Goal: Complete application form: Complete application form

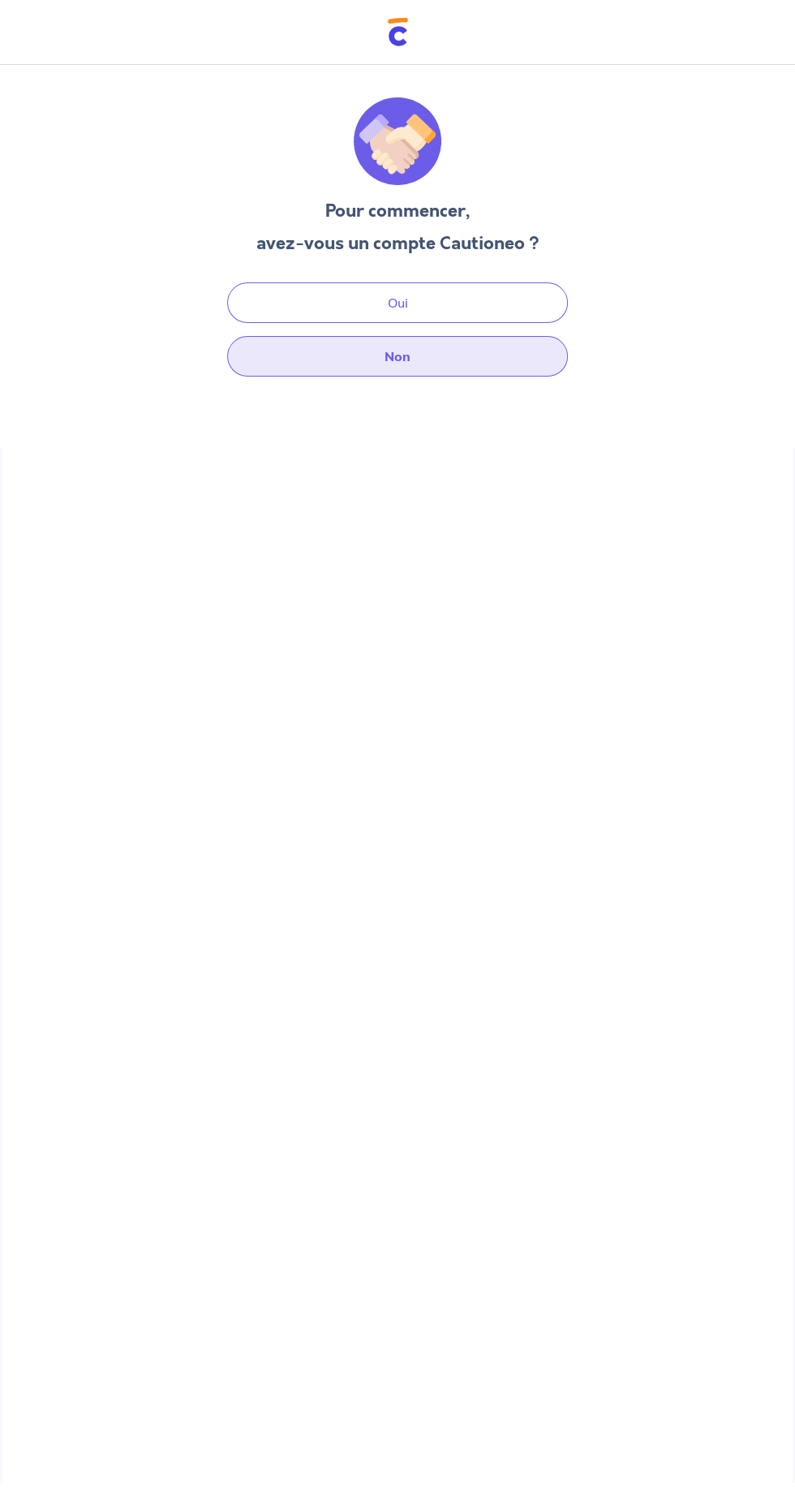
click at [519, 372] on button "Non" at bounding box center [398, 357] width 340 height 41
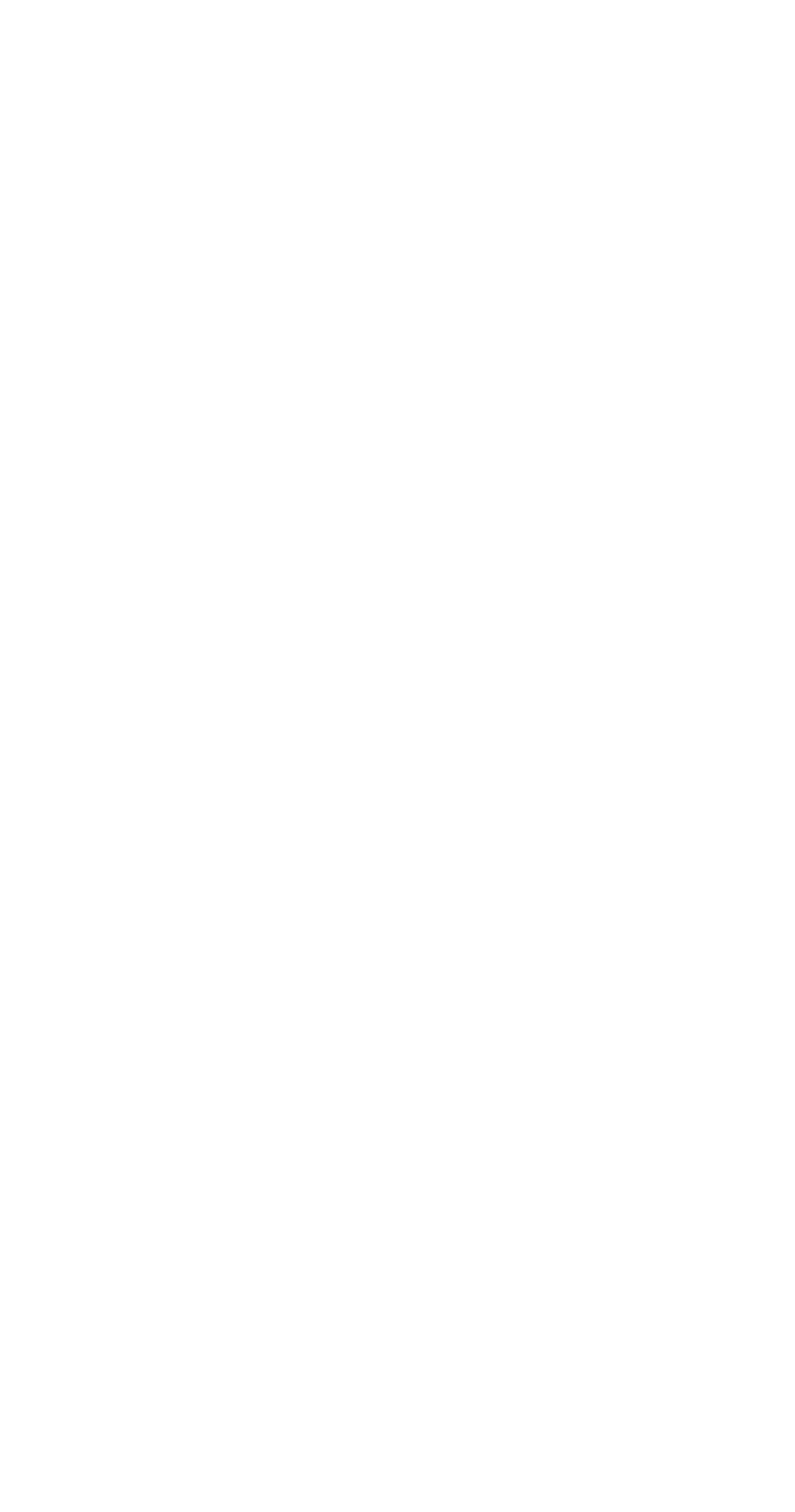
select select "FR"
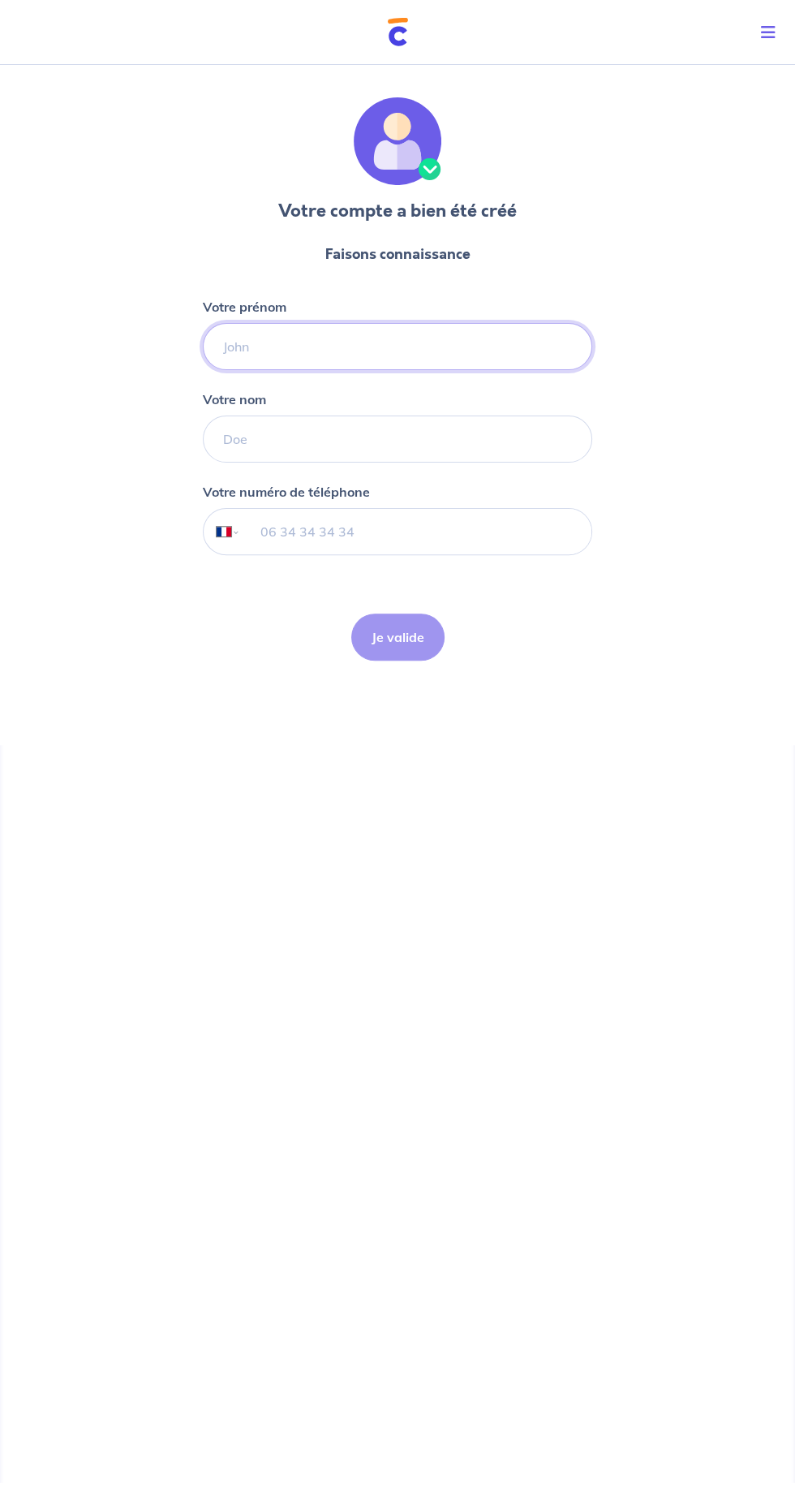
click at [495, 327] on input "Votre prénom" at bounding box center [398, 346] width 390 height 47
type input "Adam"
click at [494, 445] on input "Votre nom" at bounding box center [398, 438] width 390 height 47
type input "Lony"
click at [499, 530] on input "tel" at bounding box center [416, 531] width 351 height 45
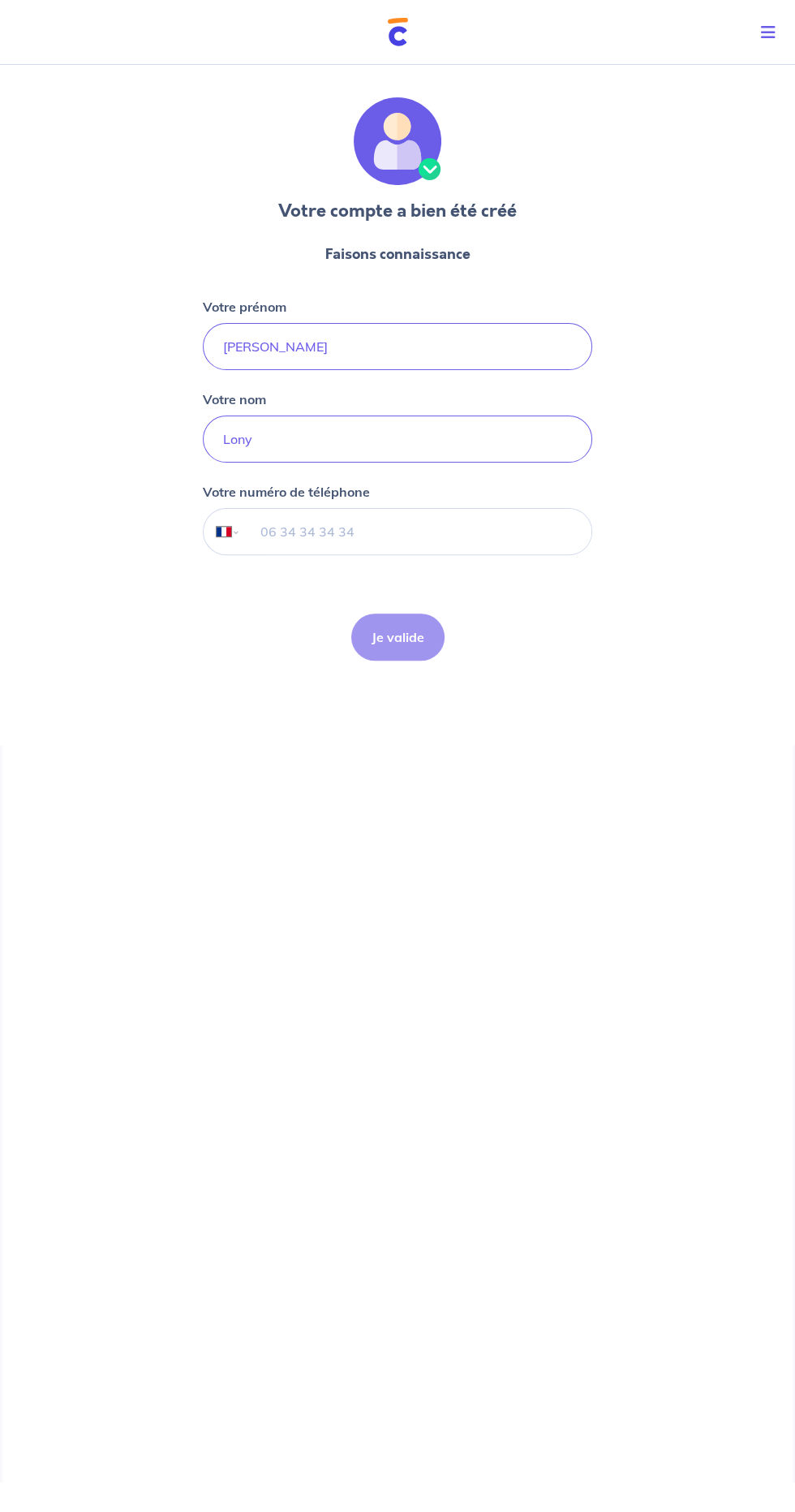
click at [370, 536] on input "tel" at bounding box center [416, 531] width 351 height 45
type input "06 20 37 83 96"
click at [409, 656] on button "Je valide" at bounding box center [398, 637] width 94 height 47
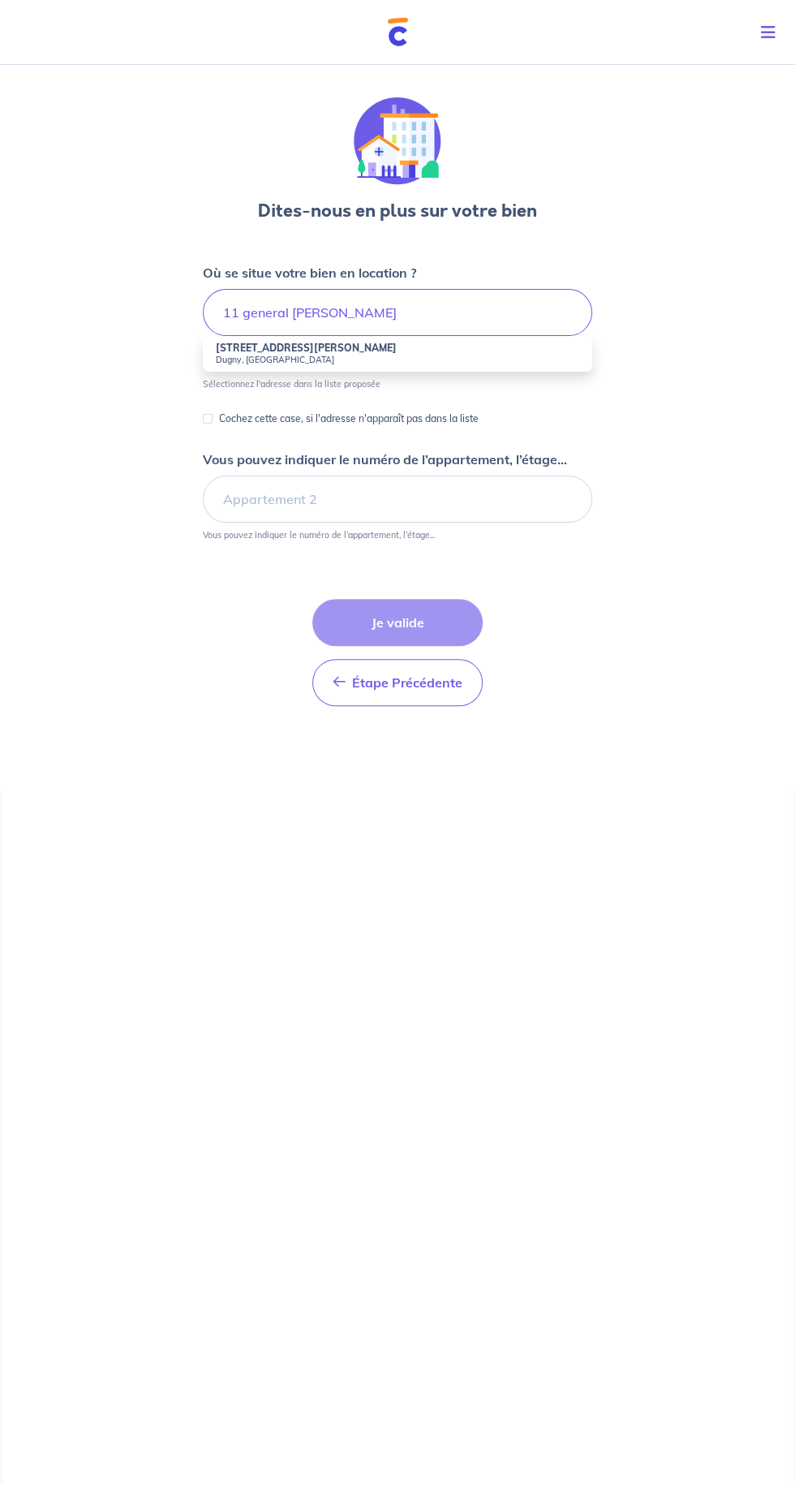
click at [518, 359] on small "Dugny, France" at bounding box center [398, 359] width 363 height 11
type input "11 Avenue du Général de Gaulle, Dugny, France"
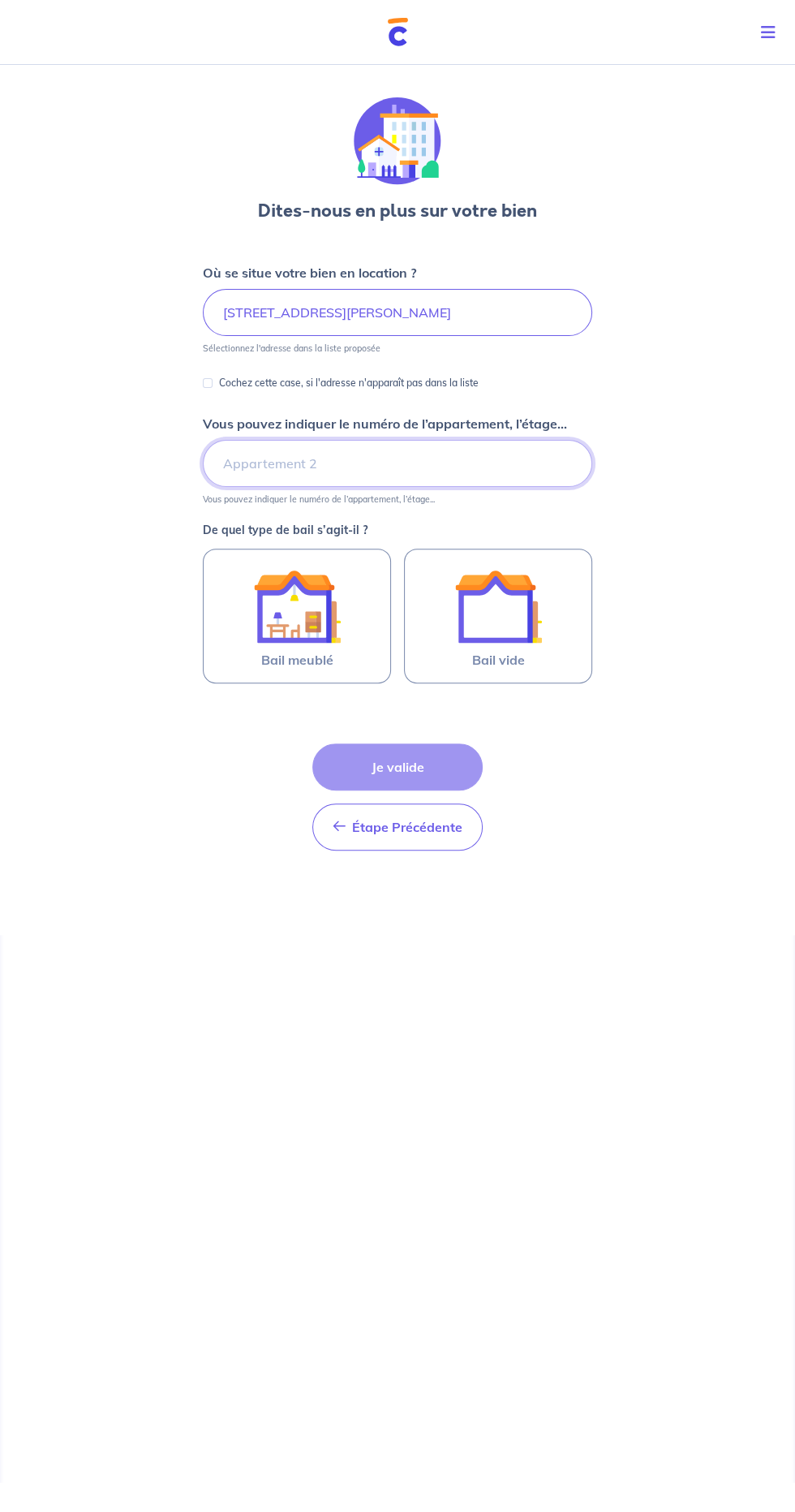
click at [539, 460] on input "Vous pouvez indiquer le numéro de l’appartement, l’étage..." at bounding box center [398, 463] width 390 height 47
type input "Etage"
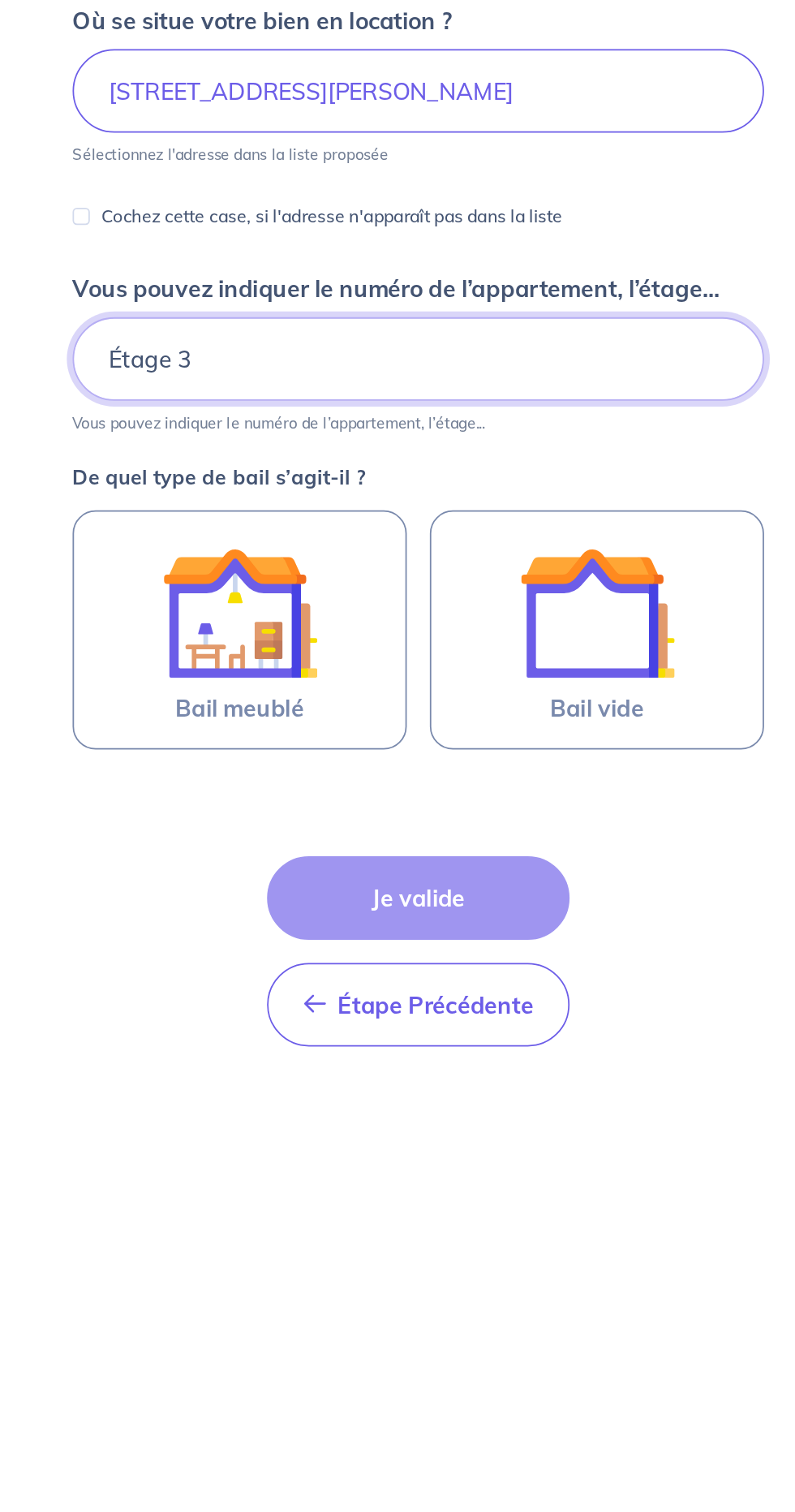
type input "Étage 3"
click at [317, 627] on img at bounding box center [296, 606] width 88 height 88
click at [0, 0] on input "Bail meublé" at bounding box center [0, 0] width 0 height 0
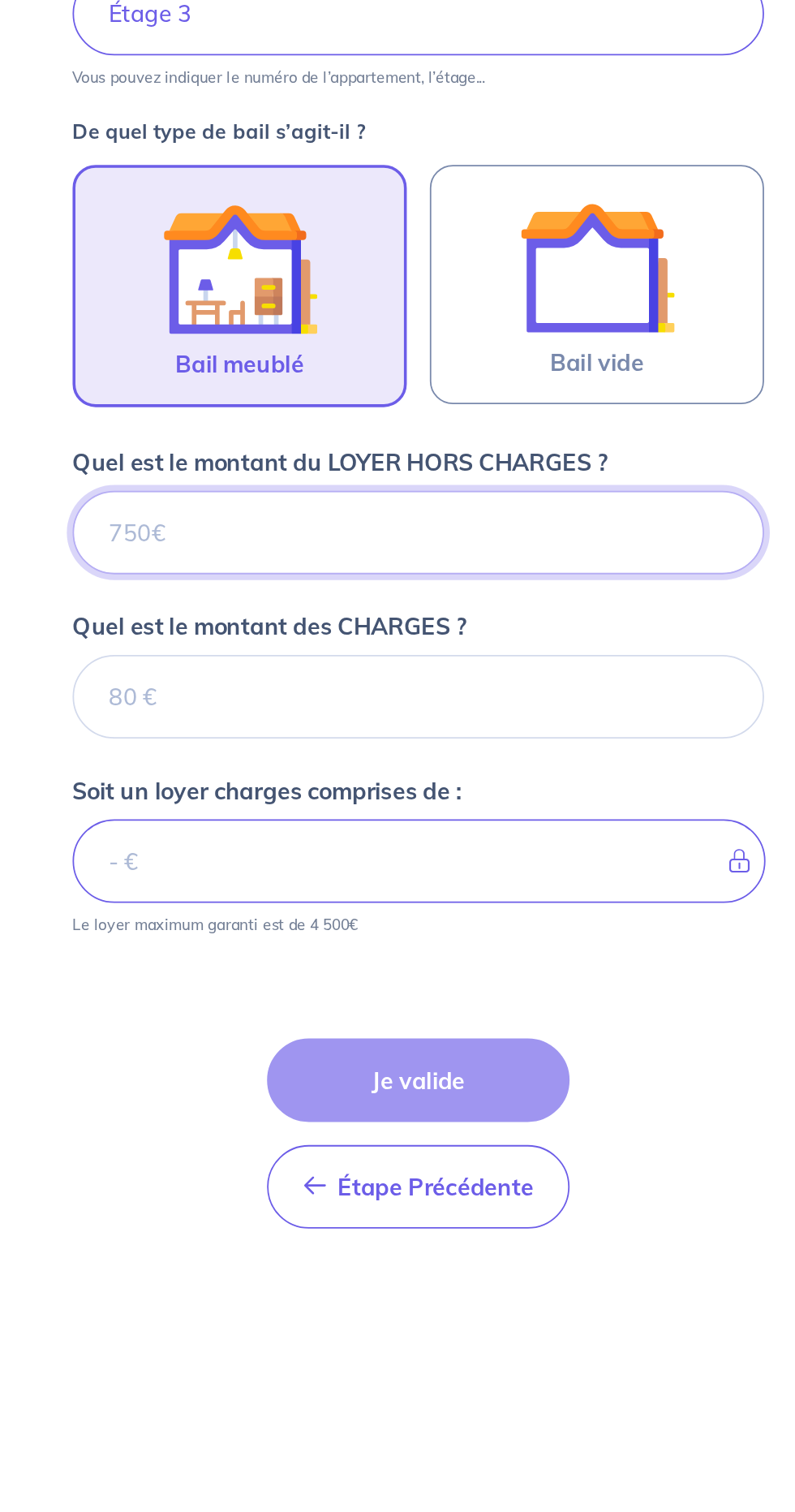
scroll to position [70, 0]
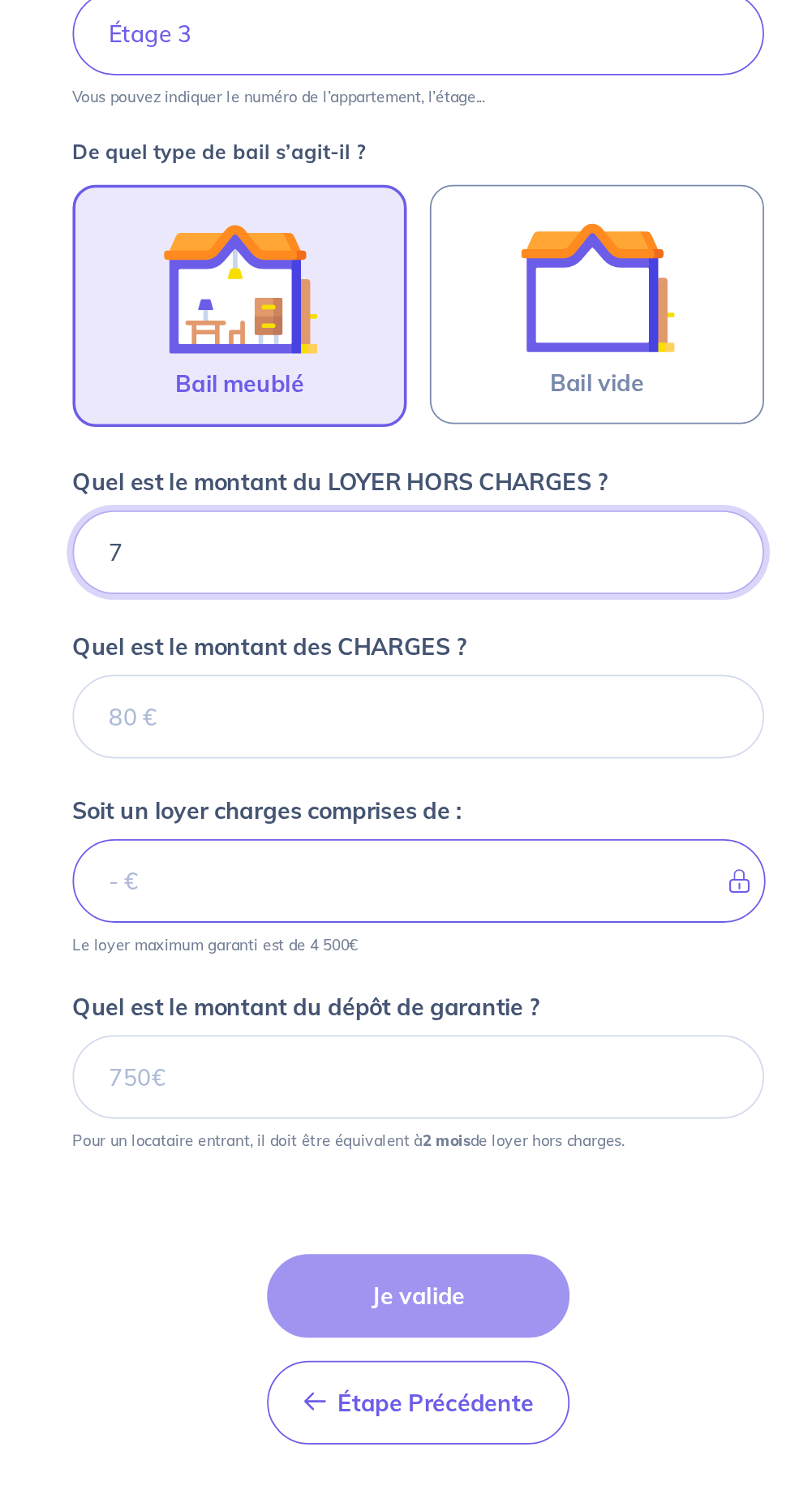
type input "75"
type input "750"
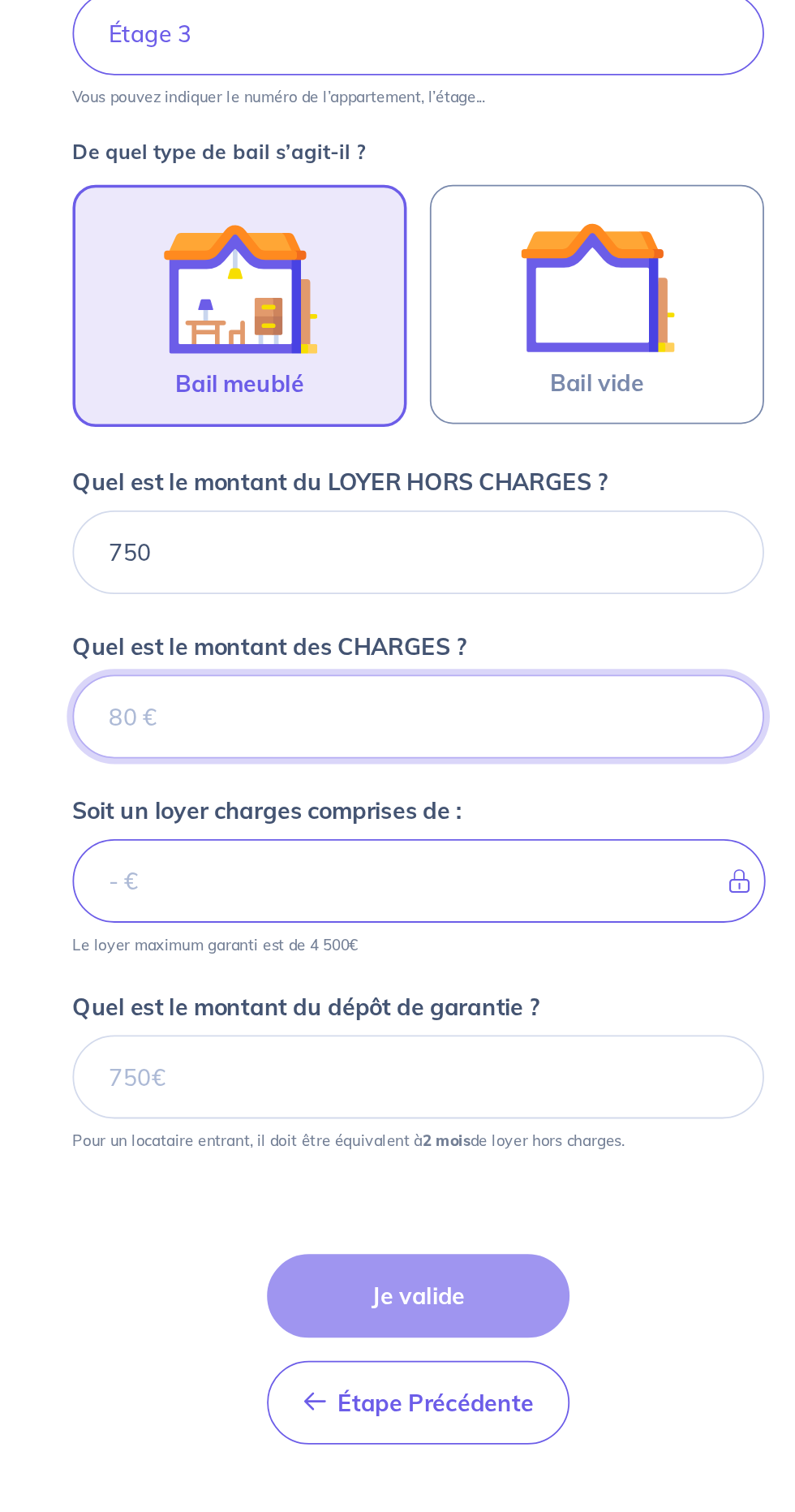
click at [419, 825] on input "Quel est le montant des CHARGES ?" at bounding box center [398, 848] width 390 height 47
type input "80"
type input "830"
type input "80"
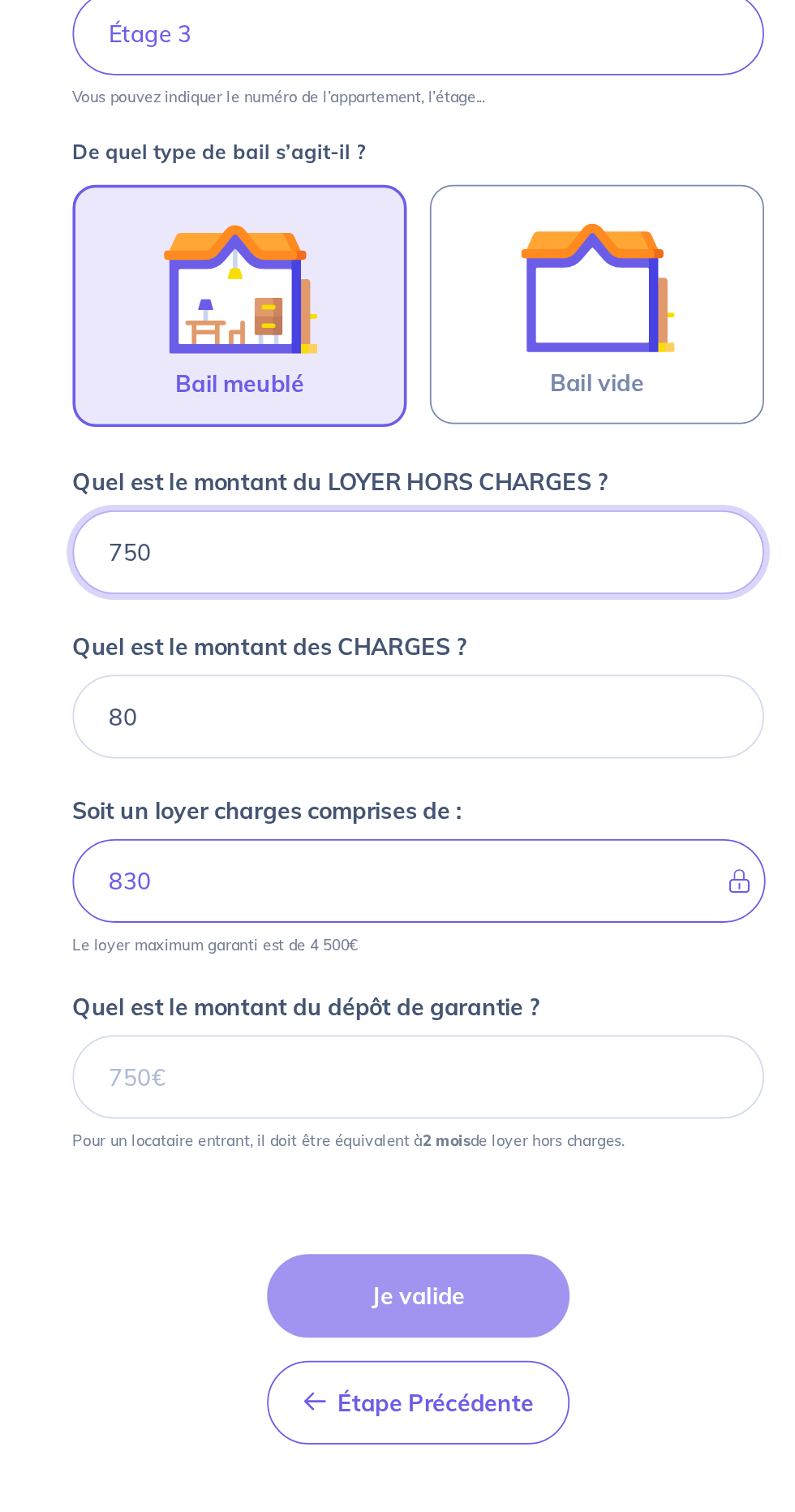
click at [287, 732] on input "750" at bounding box center [398, 755] width 390 height 47
type input "7"
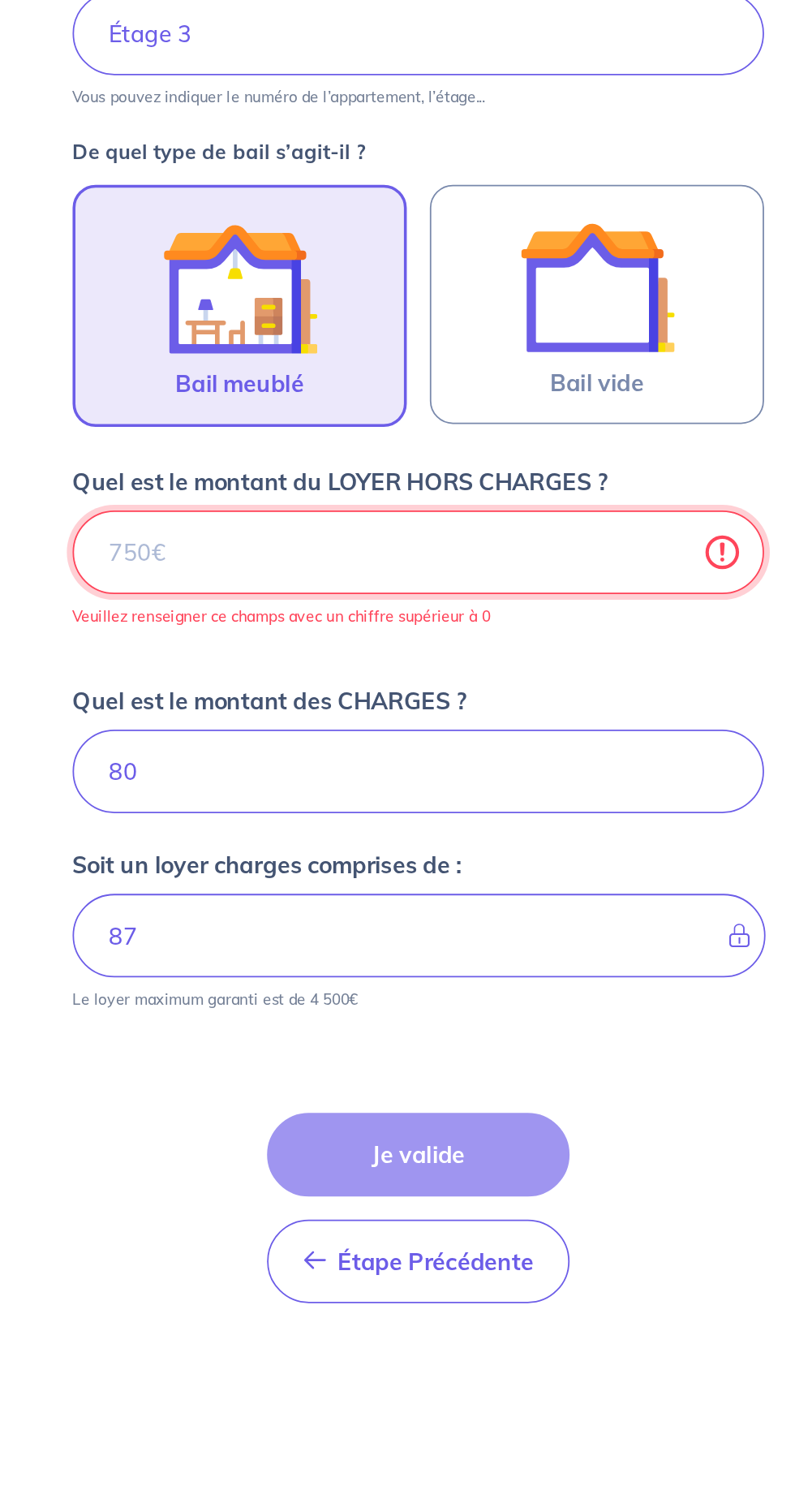
type input "80"
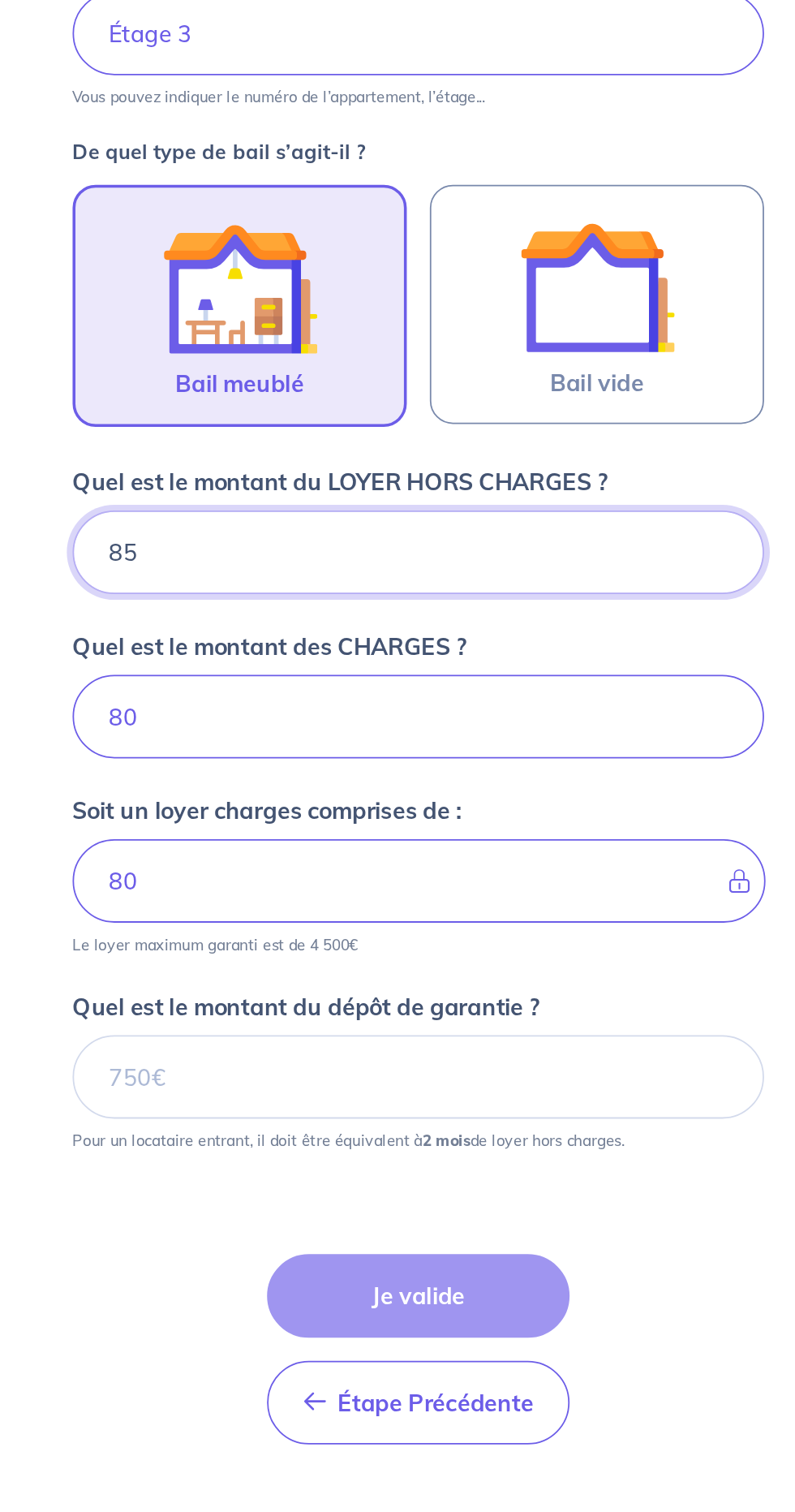
type input "850"
type input "930"
type input "850"
click at [254, 825] on input "80" at bounding box center [398, 848] width 390 height 47
type input "8"
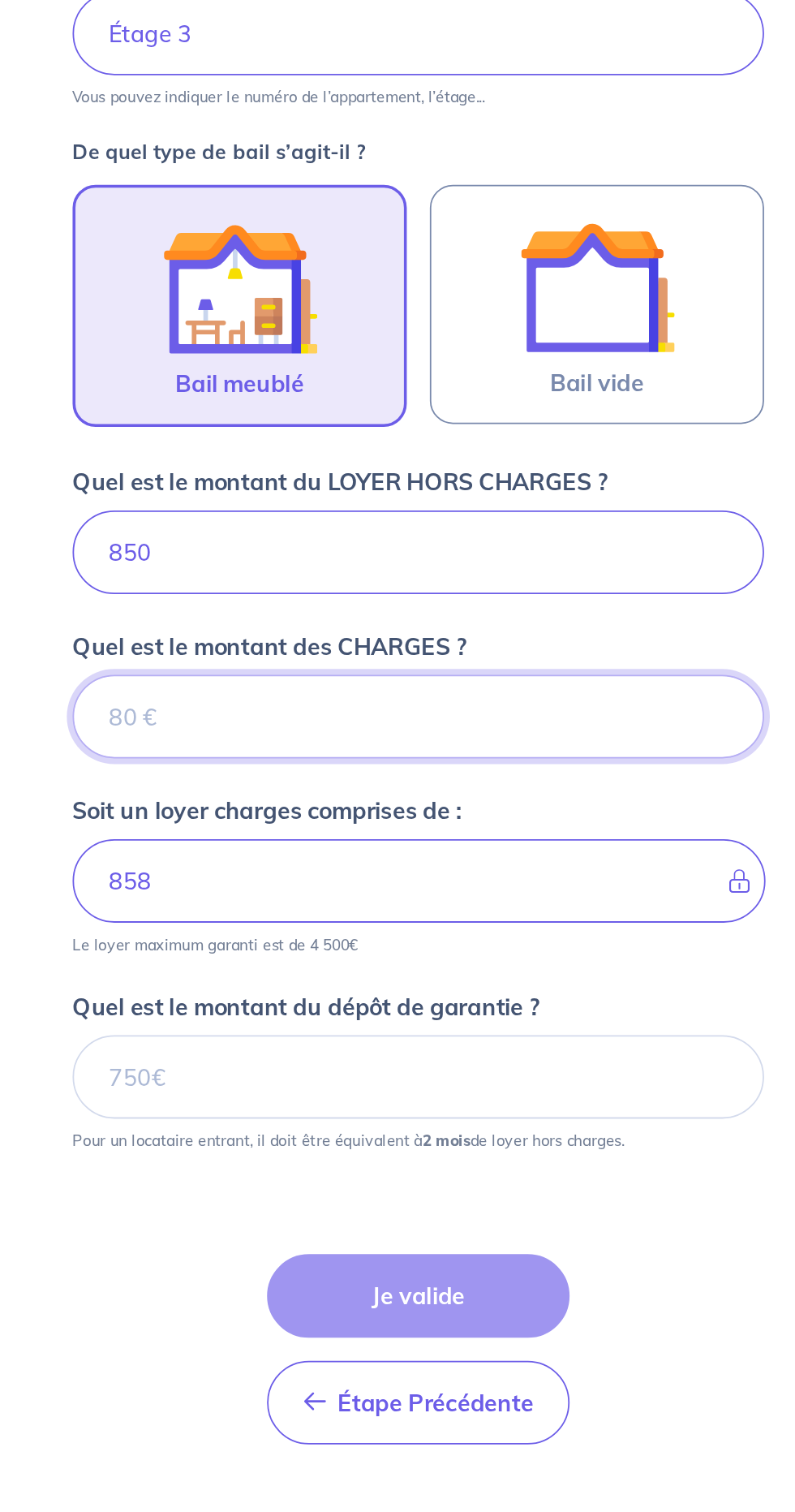
type input "850"
type input "70"
type input "920"
type input "70"
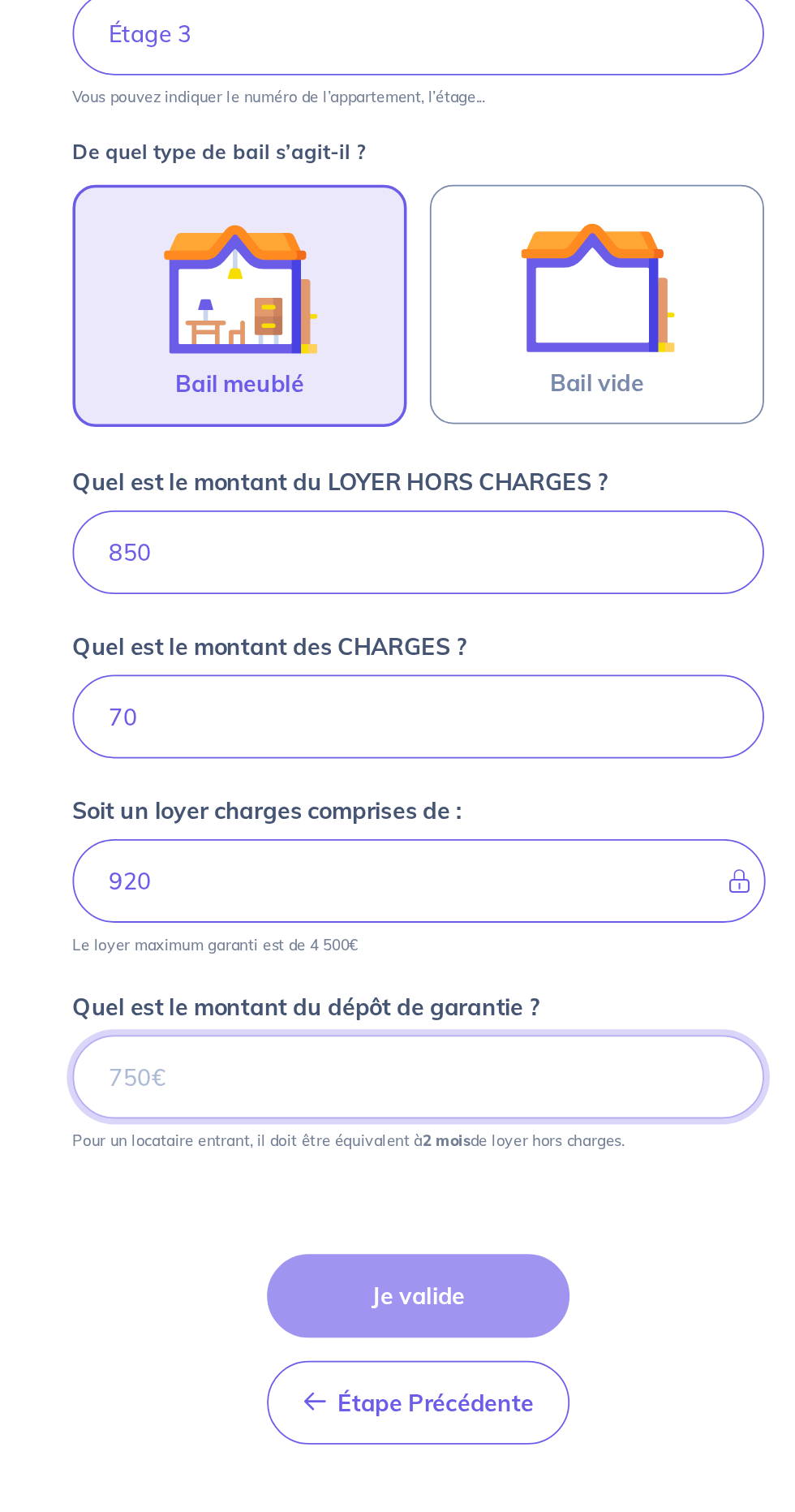
click at [379, 1028] on input "Quel est le montant du dépôt de garantie ?" at bounding box center [398, 1051] width 390 height 47
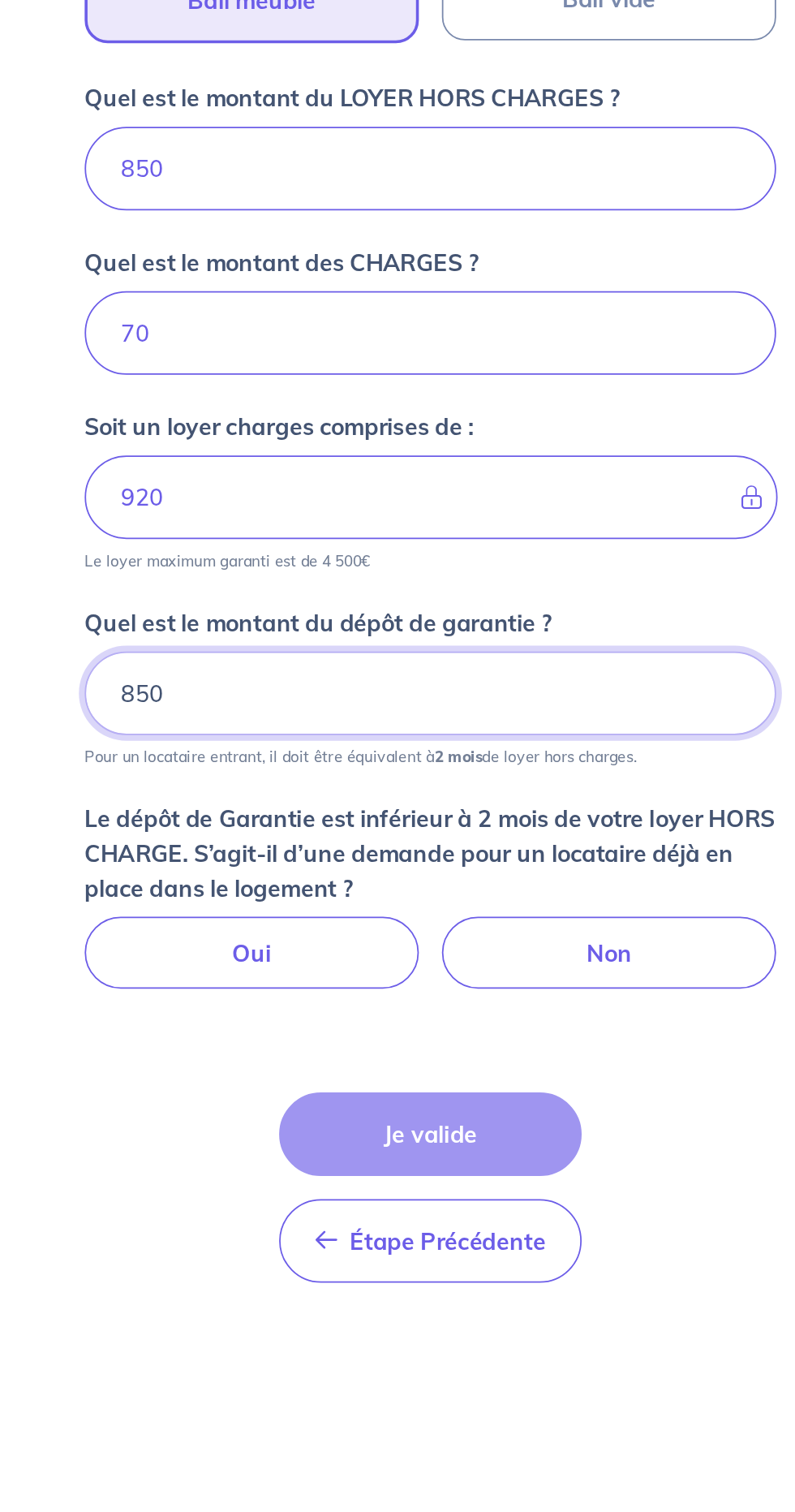
type input "850"
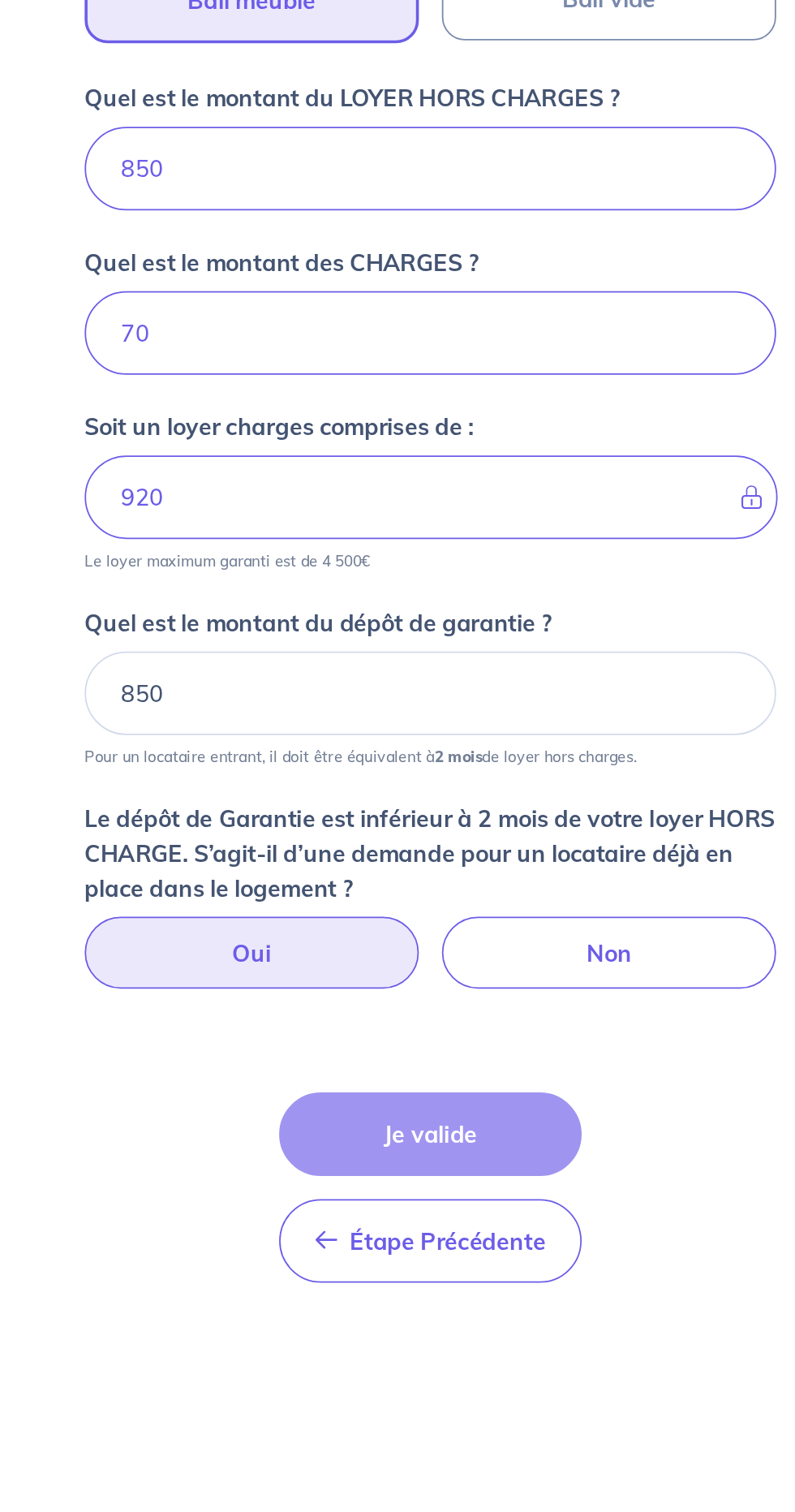
click at [343, 1177] on label "Oui" at bounding box center [296, 1197] width 188 height 41
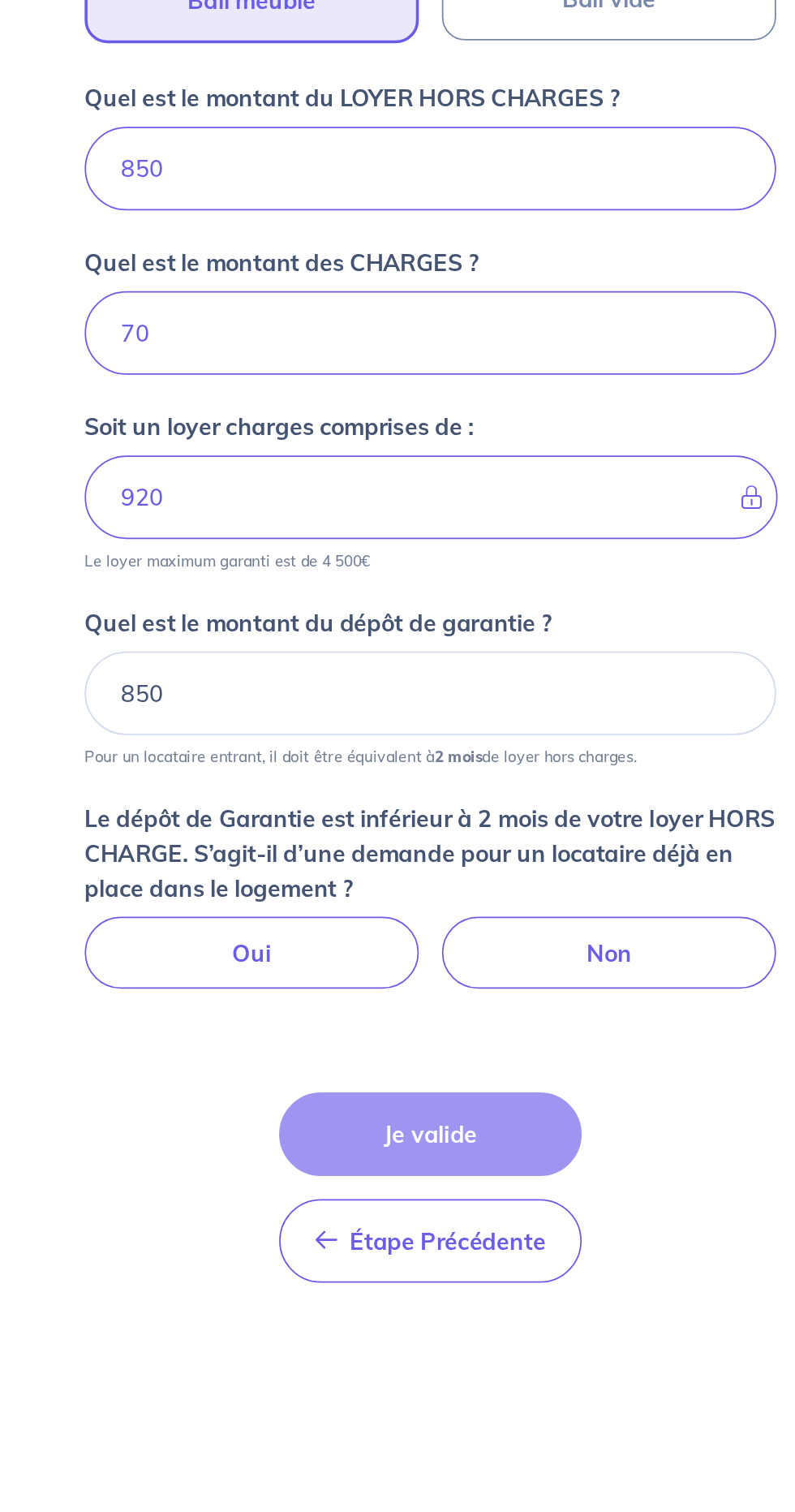
click at [392, 1177] on input "Oui" at bounding box center [398, 1182] width 10 height 10
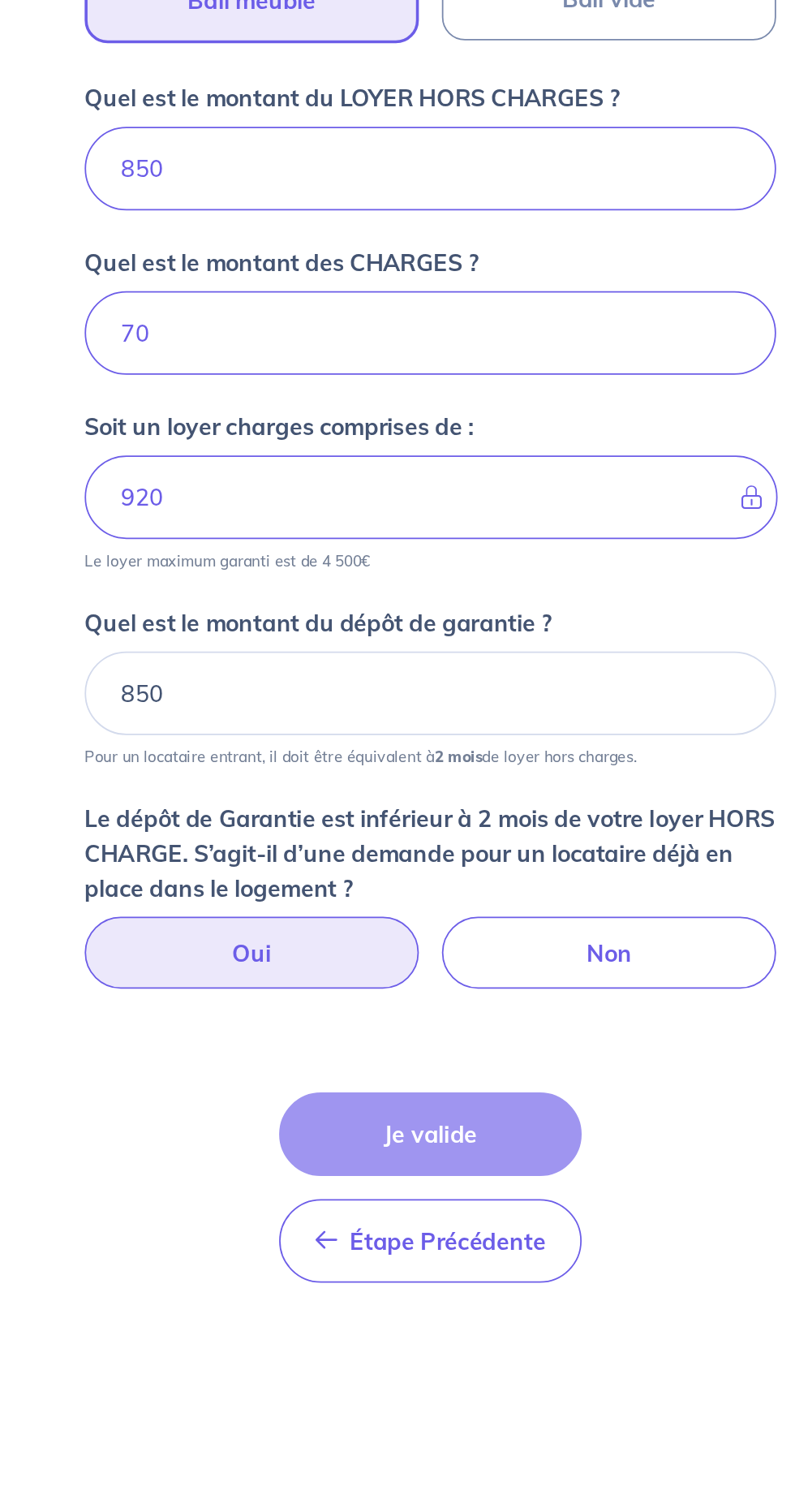
radio input "true"
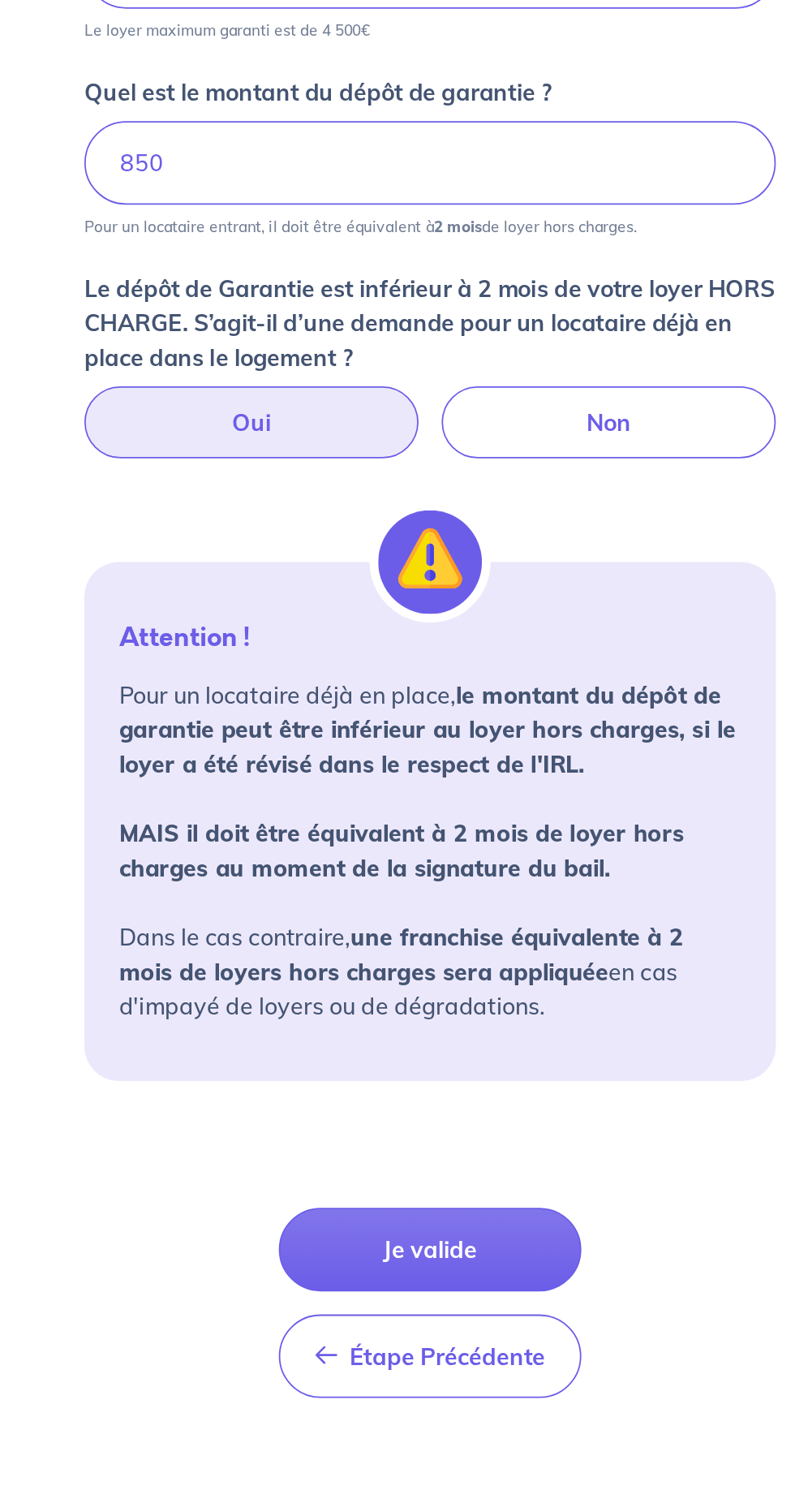
scroll to position [226, 0]
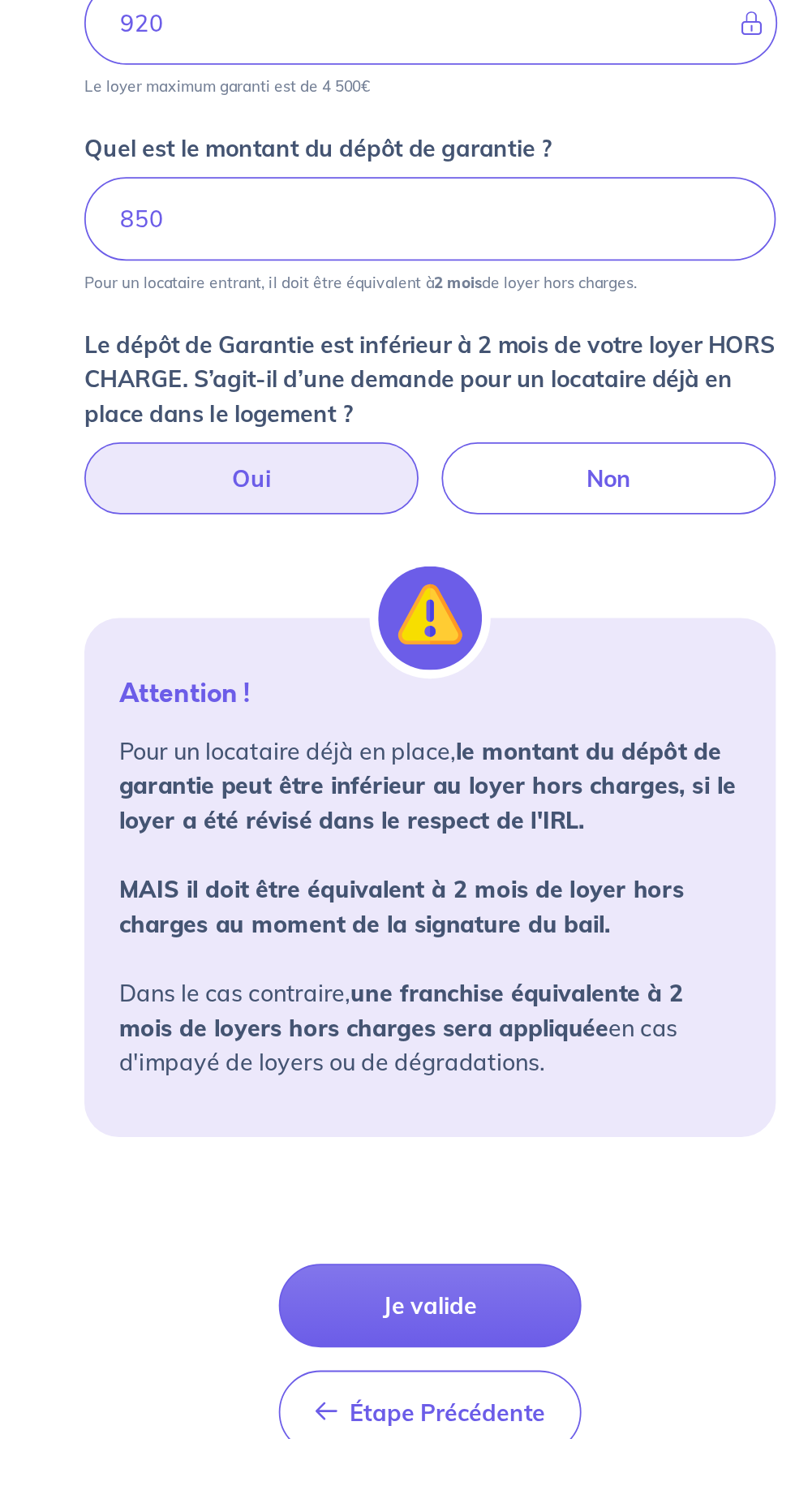
click at [405, 1436] on button "Je valide" at bounding box center [398, 1437] width 170 height 47
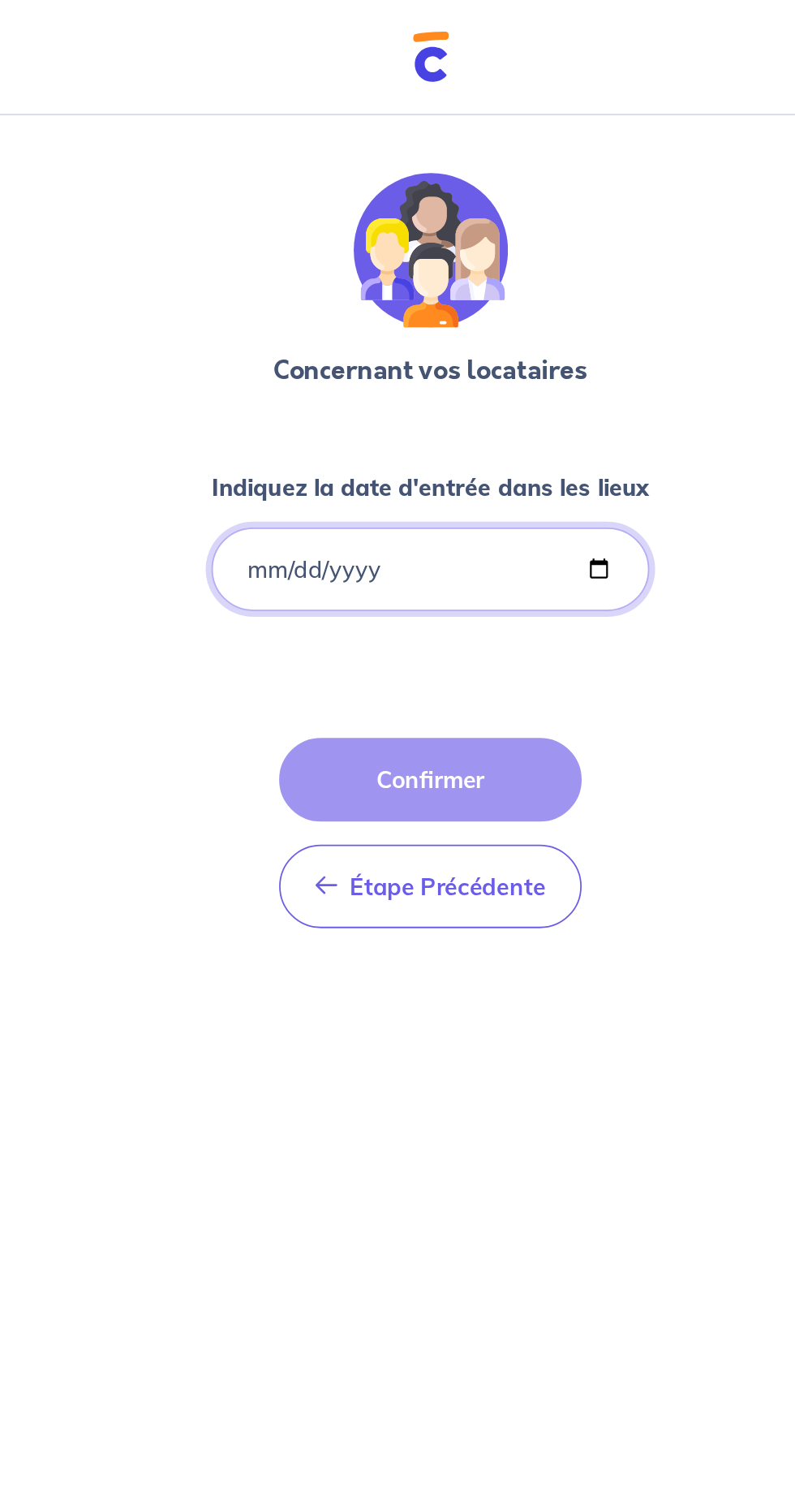
click at [398, 328] on input "Indiquez la date d'entrée dans les lieux" at bounding box center [398, 320] width 247 height 47
type input "2024-09-01"
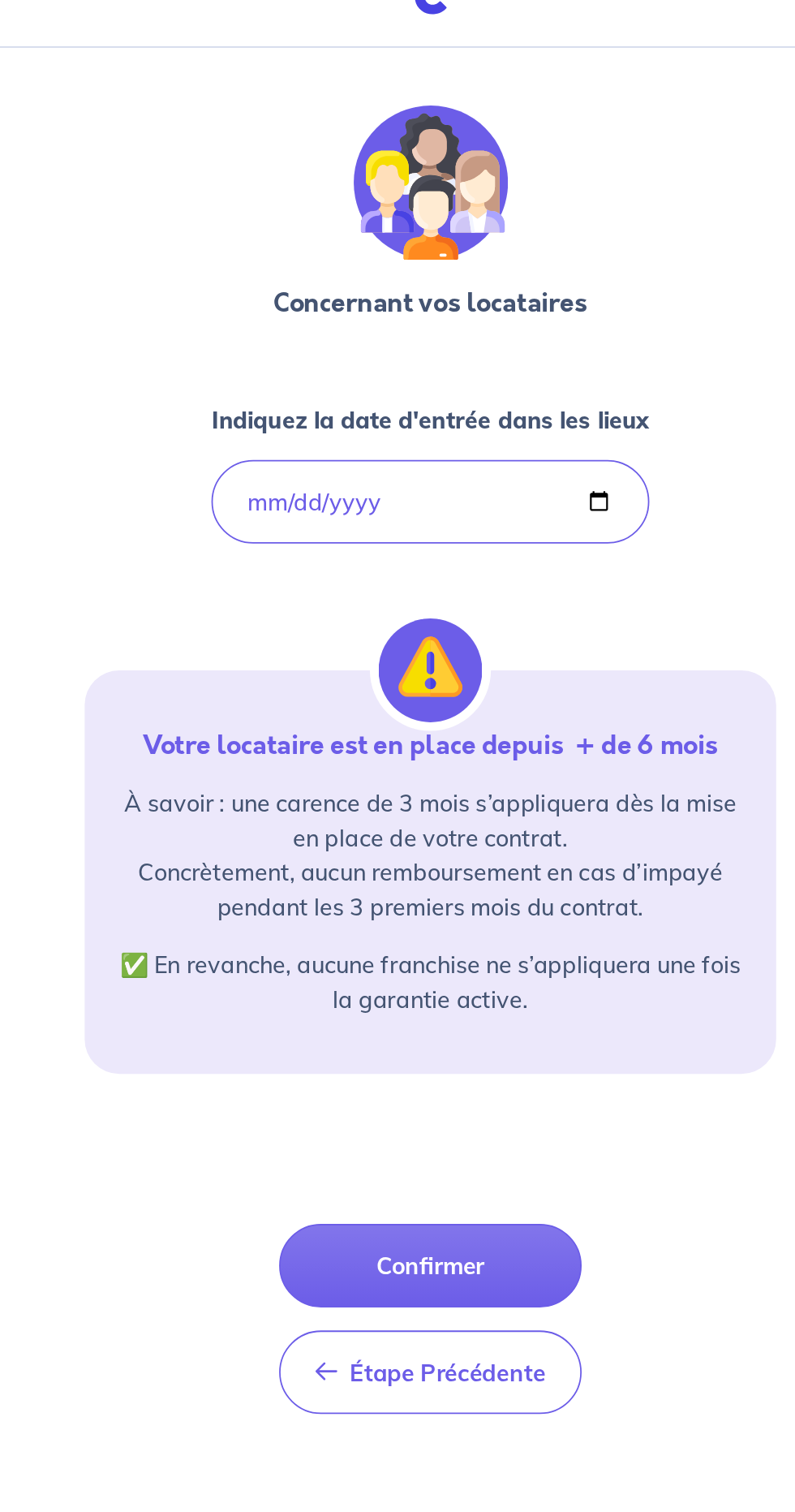
click at [394, 747] on button "Confirmer" at bounding box center [398, 750] width 170 height 47
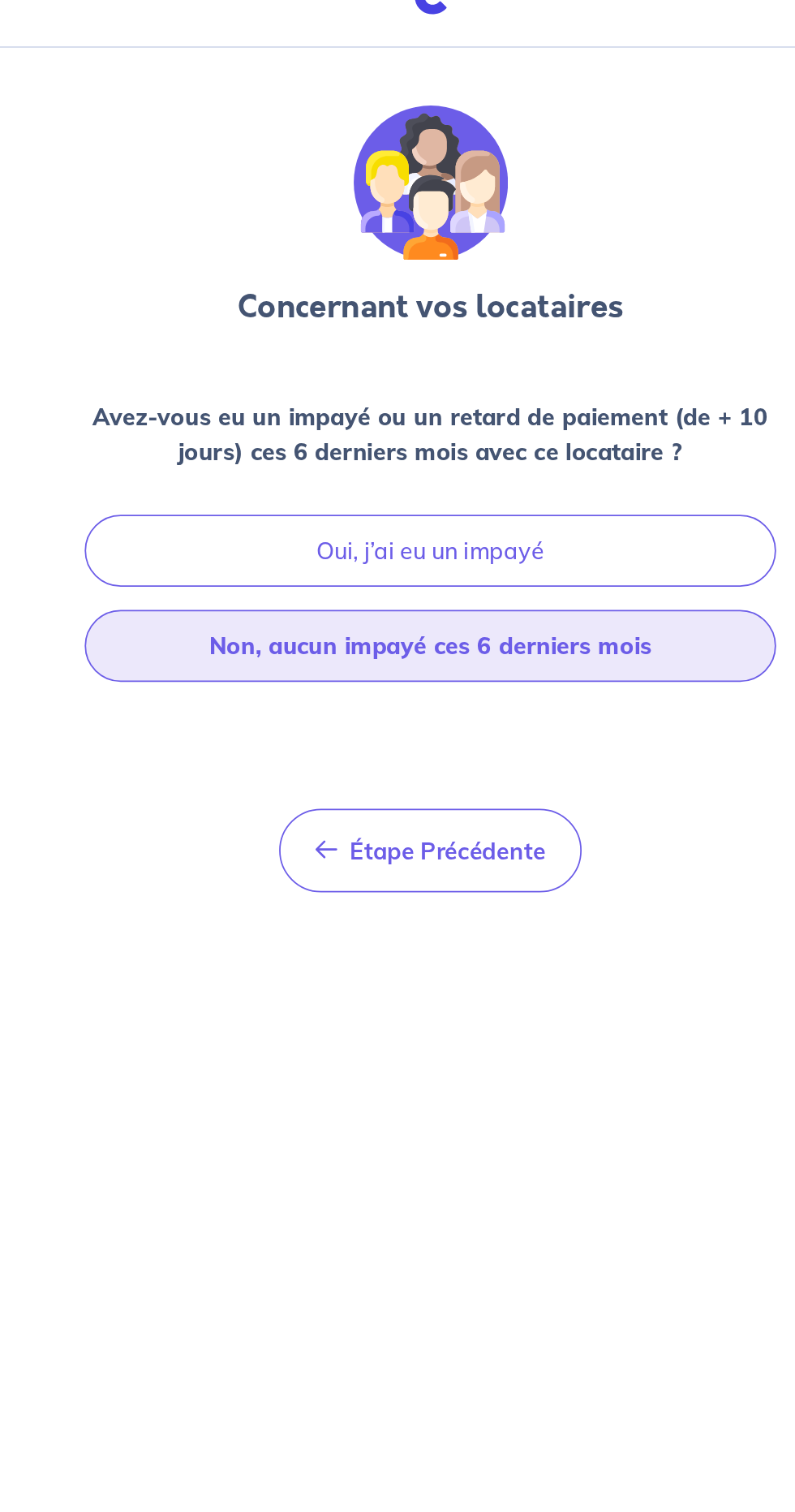
click at [520, 410] on button "Non, aucun impayé ces 6 derniers mois" at bounding box center [398, 402] width 390 height 41
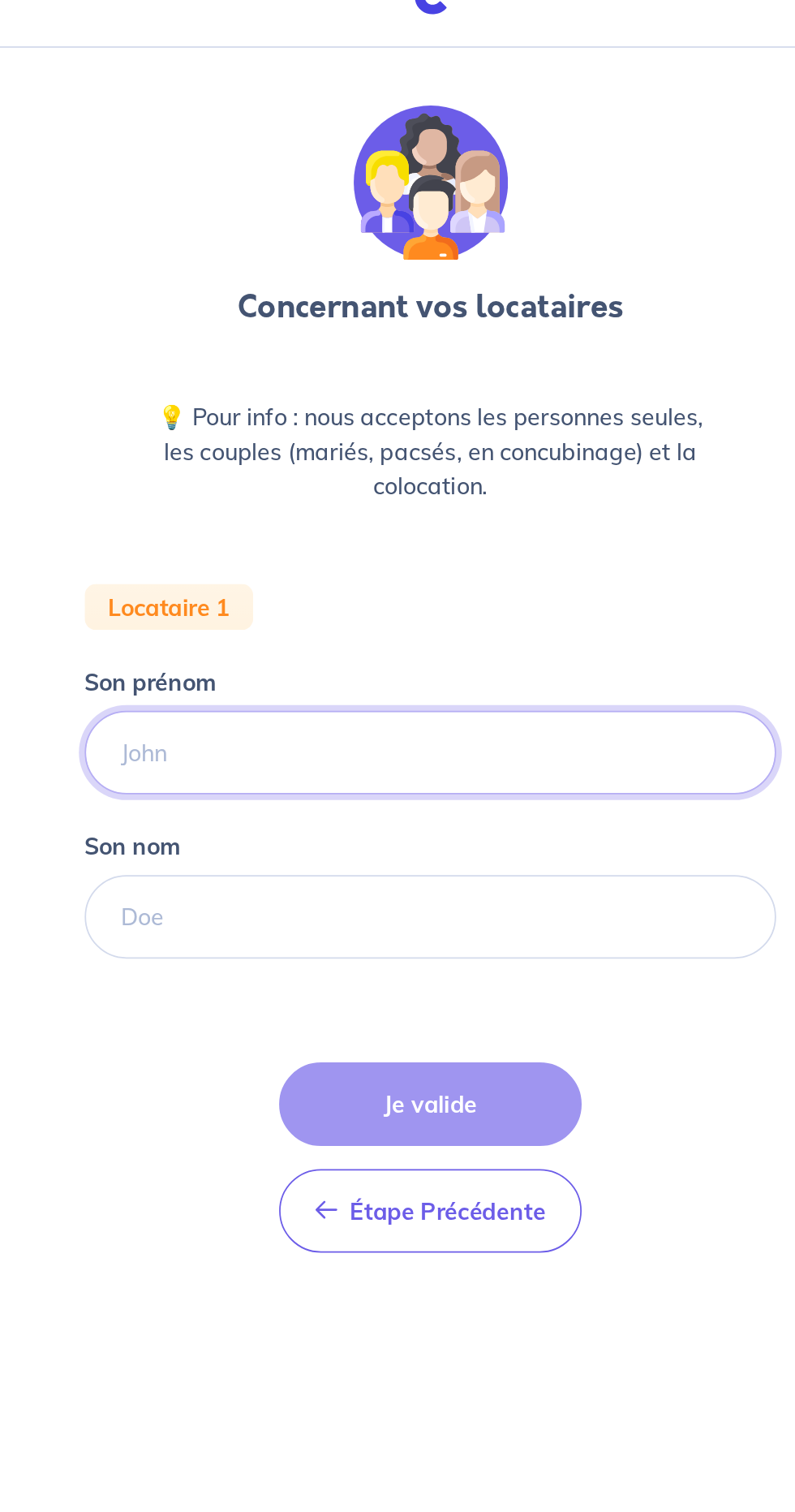
click at [429, 466] on input "Son prénom" at bounding box center [398, 461] width 390 height 47
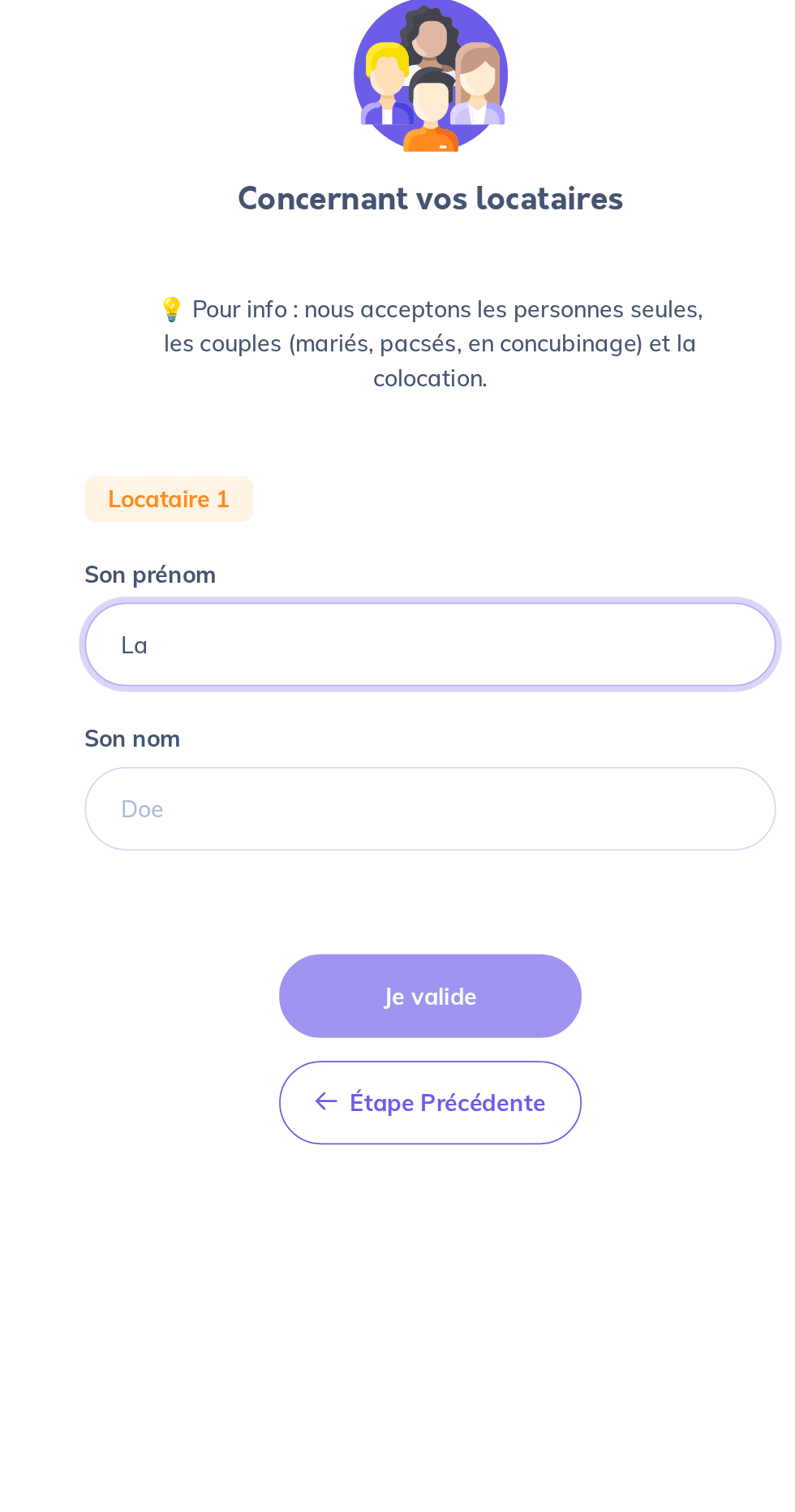
type input "Laleh"
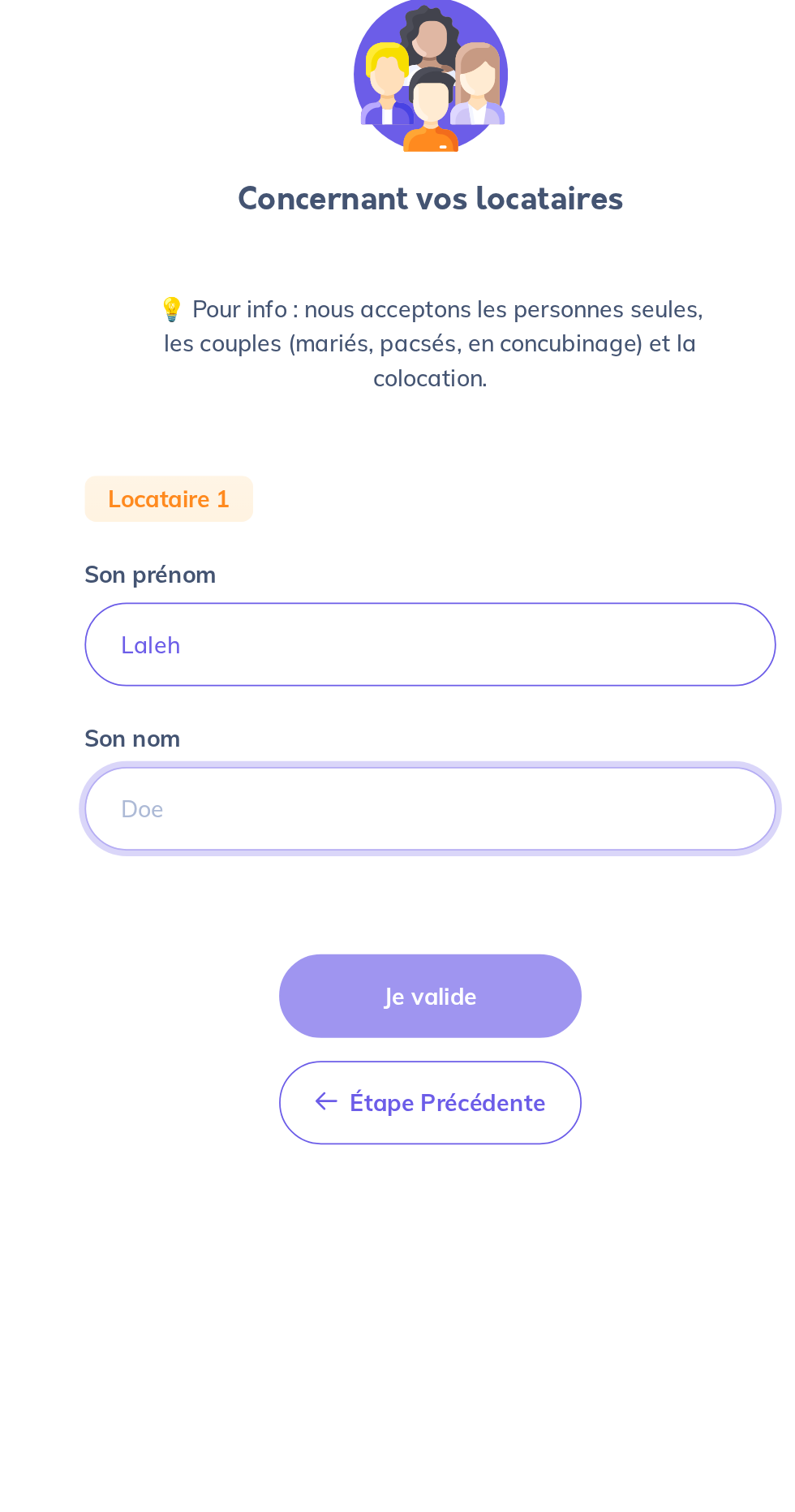
click at [318, 553] on input "Son nom" at bounding box center [398, 554] width 390 height 47
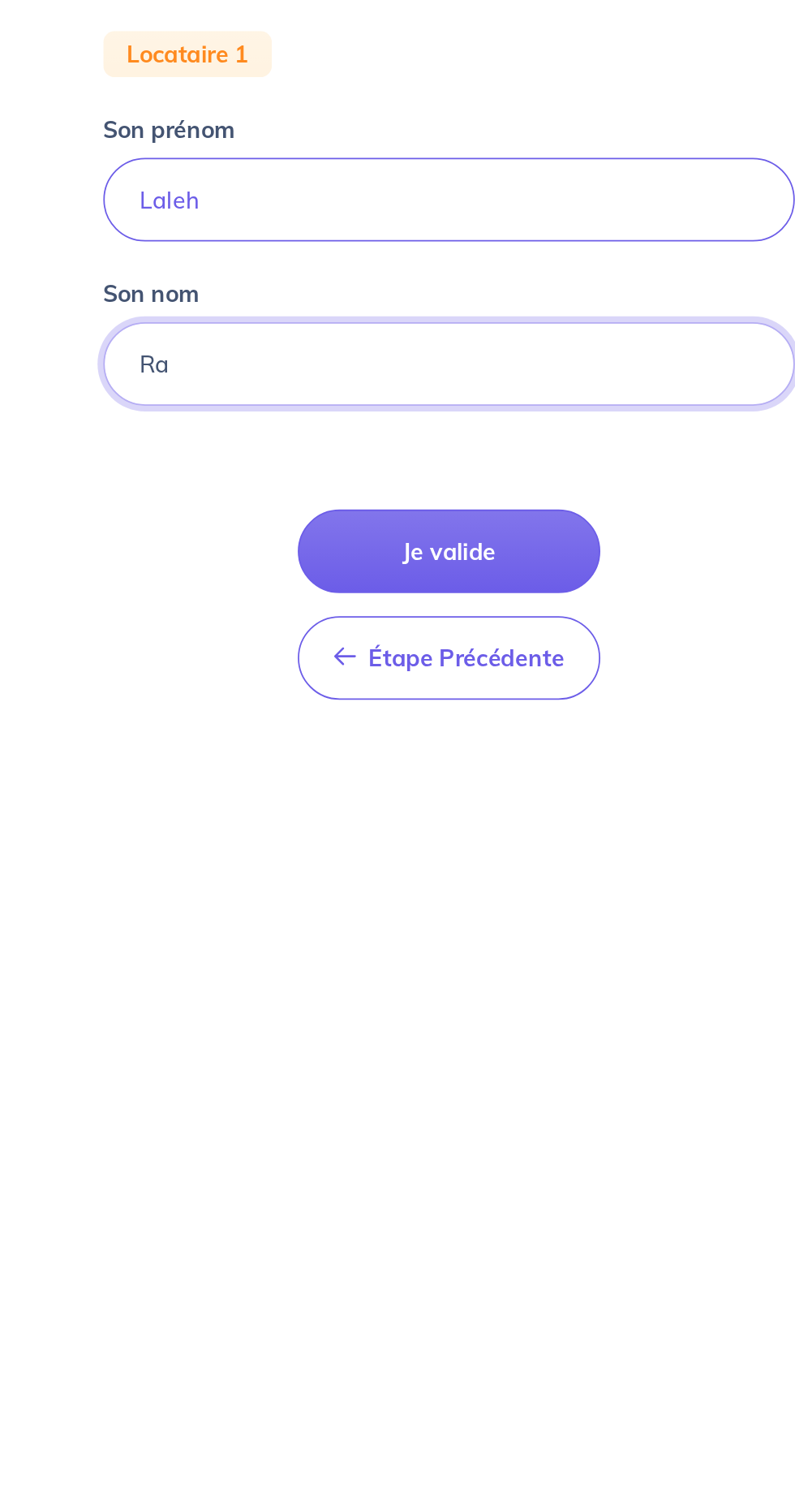
type input "Rahimi"
click at [449, 655] on button "Je valide" at bounding box center [398, 659] width 170 height 47
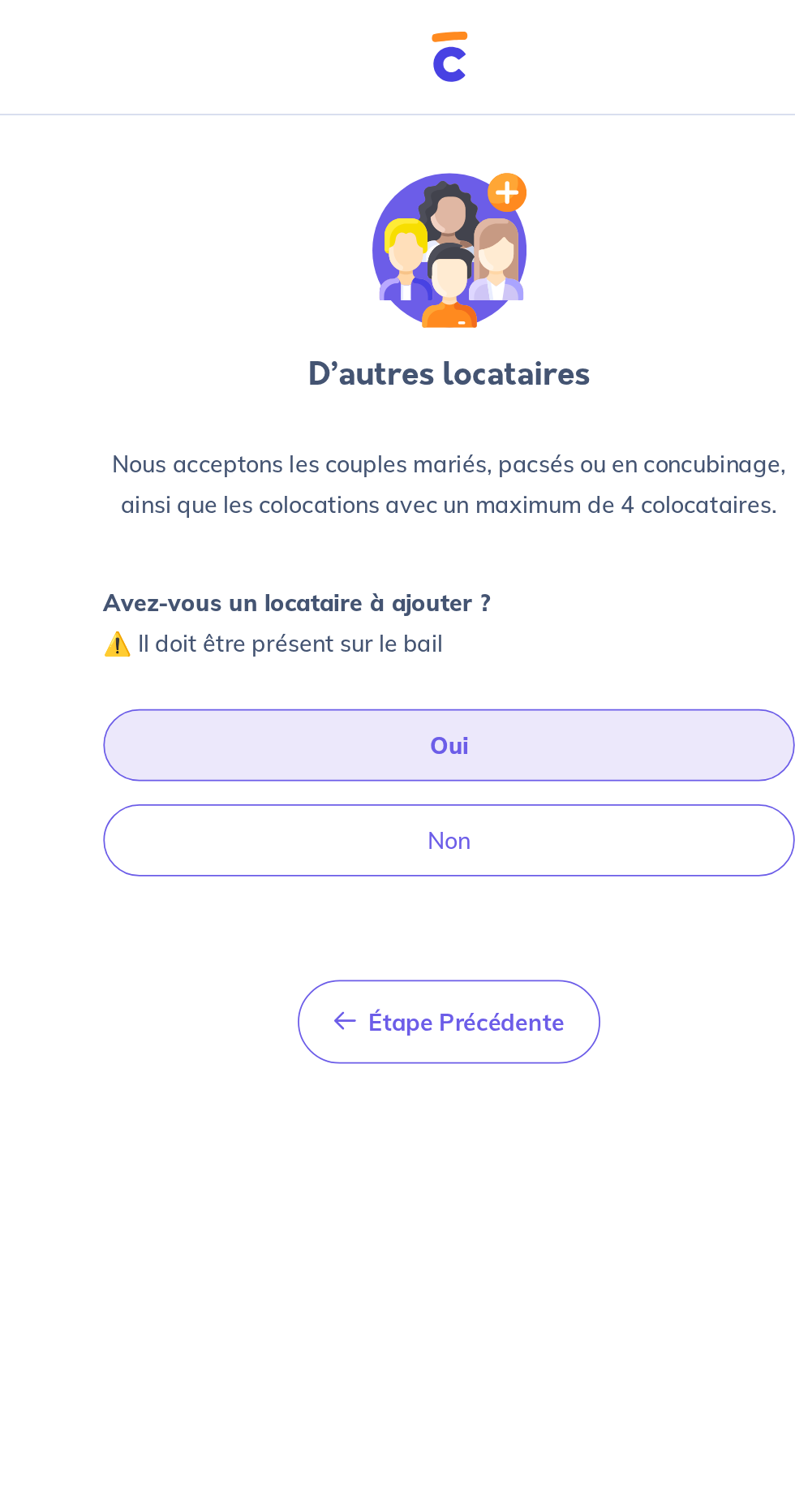
click at [440, 421] on button "Oui" at bounding box center [398, 420] width 390 height 41
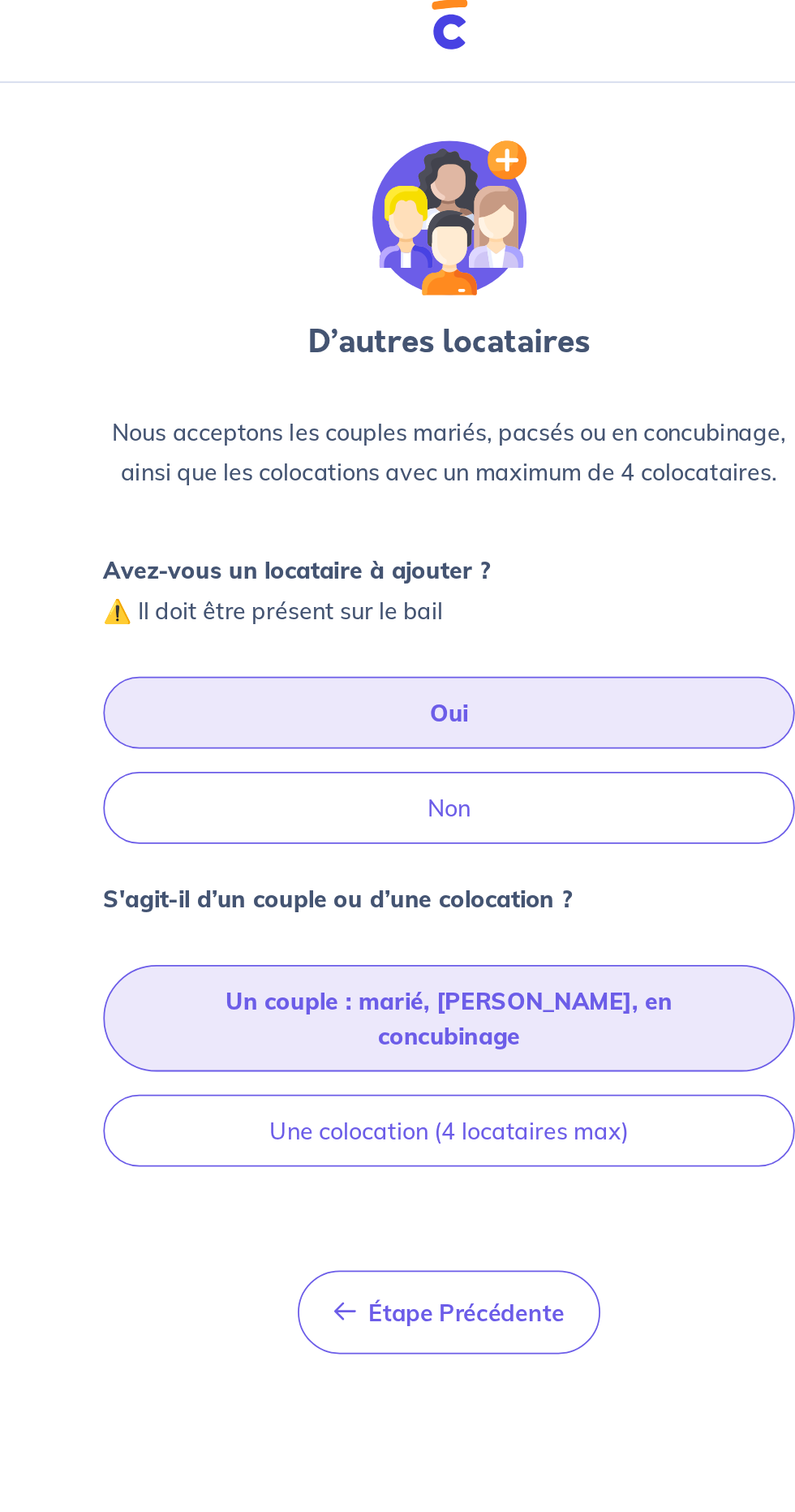
click at [404, 583] on button "Un couple : marié, pacsé, en concubinage" at bounding box center [398, 592] width 390 height 60
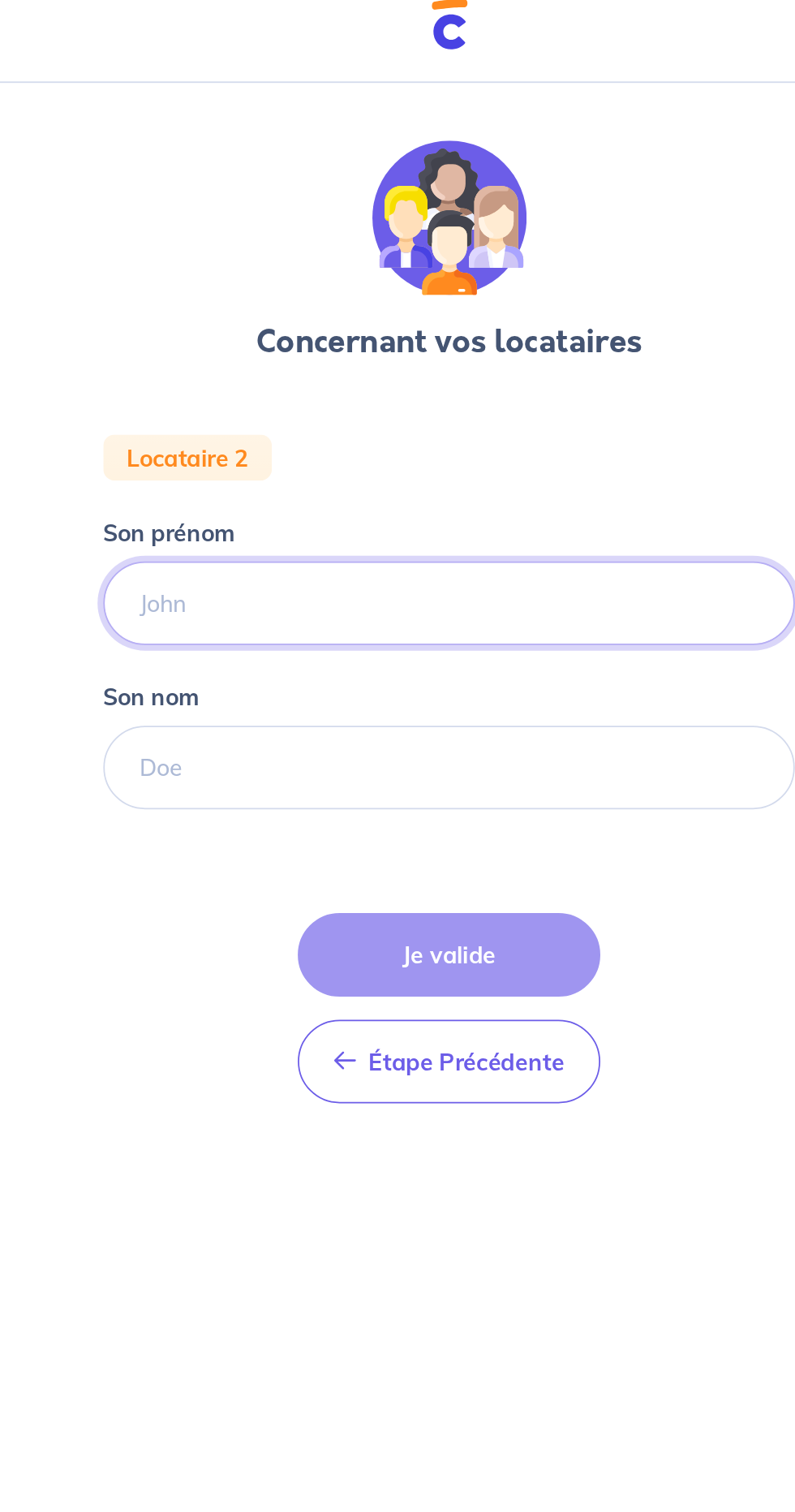
click at [423, 357] on input "Son prénom" at bounding box center [398, 358] width 390 height 47
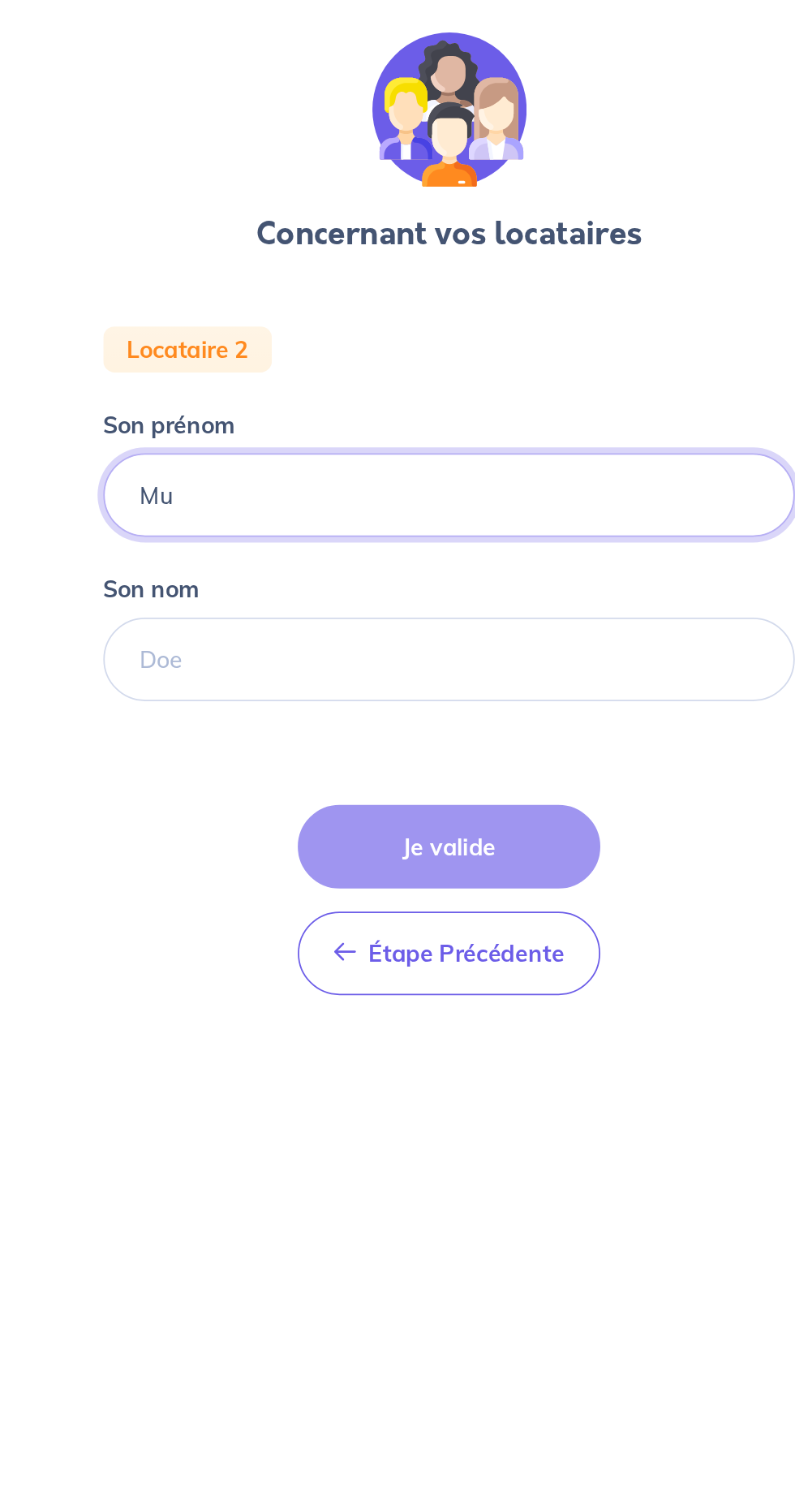
type input "M"
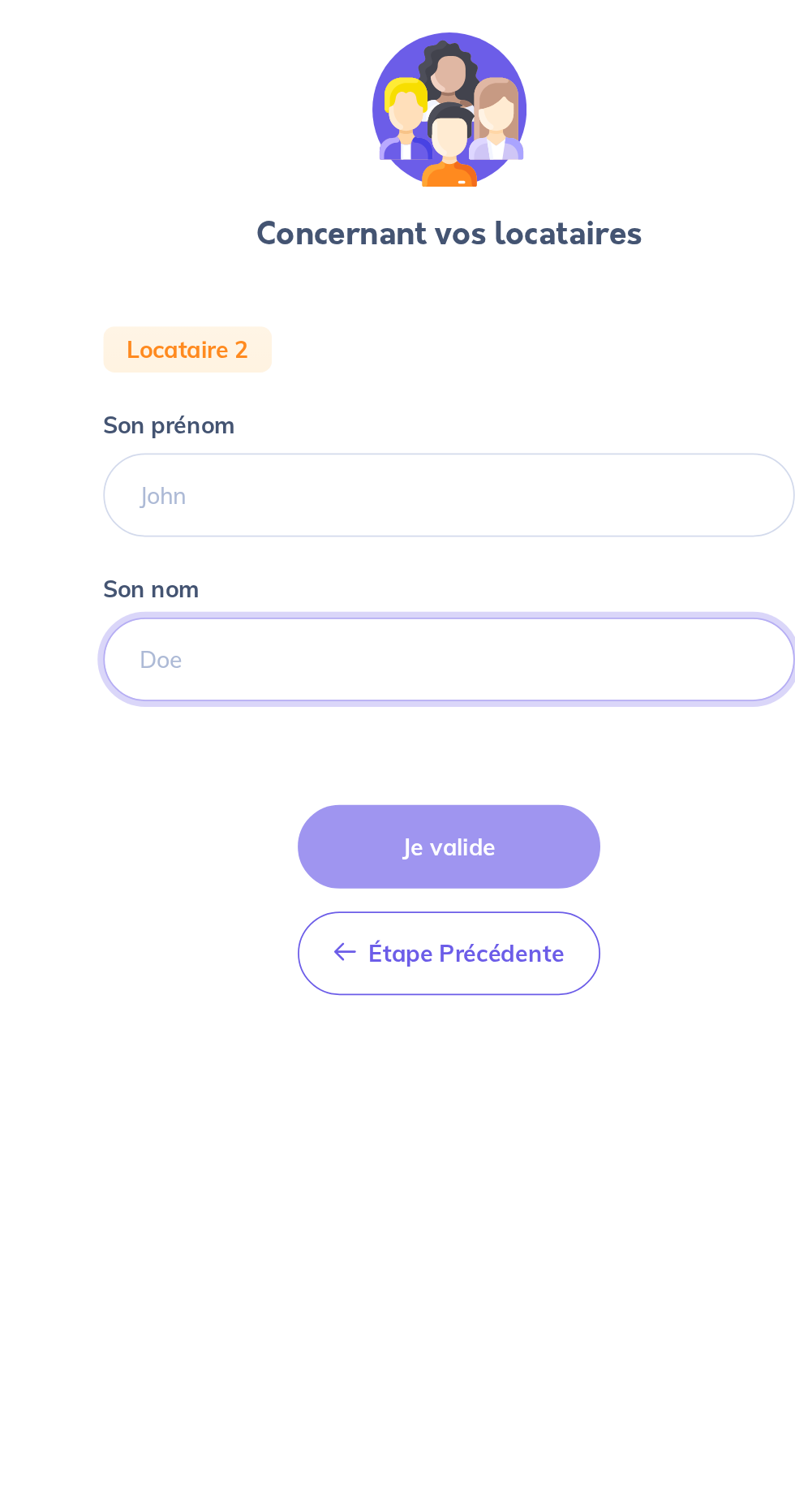
click at [414, 443] on input "Son nom" at bounding box center [398, 450] width 390 height 47
type input "Etemad"
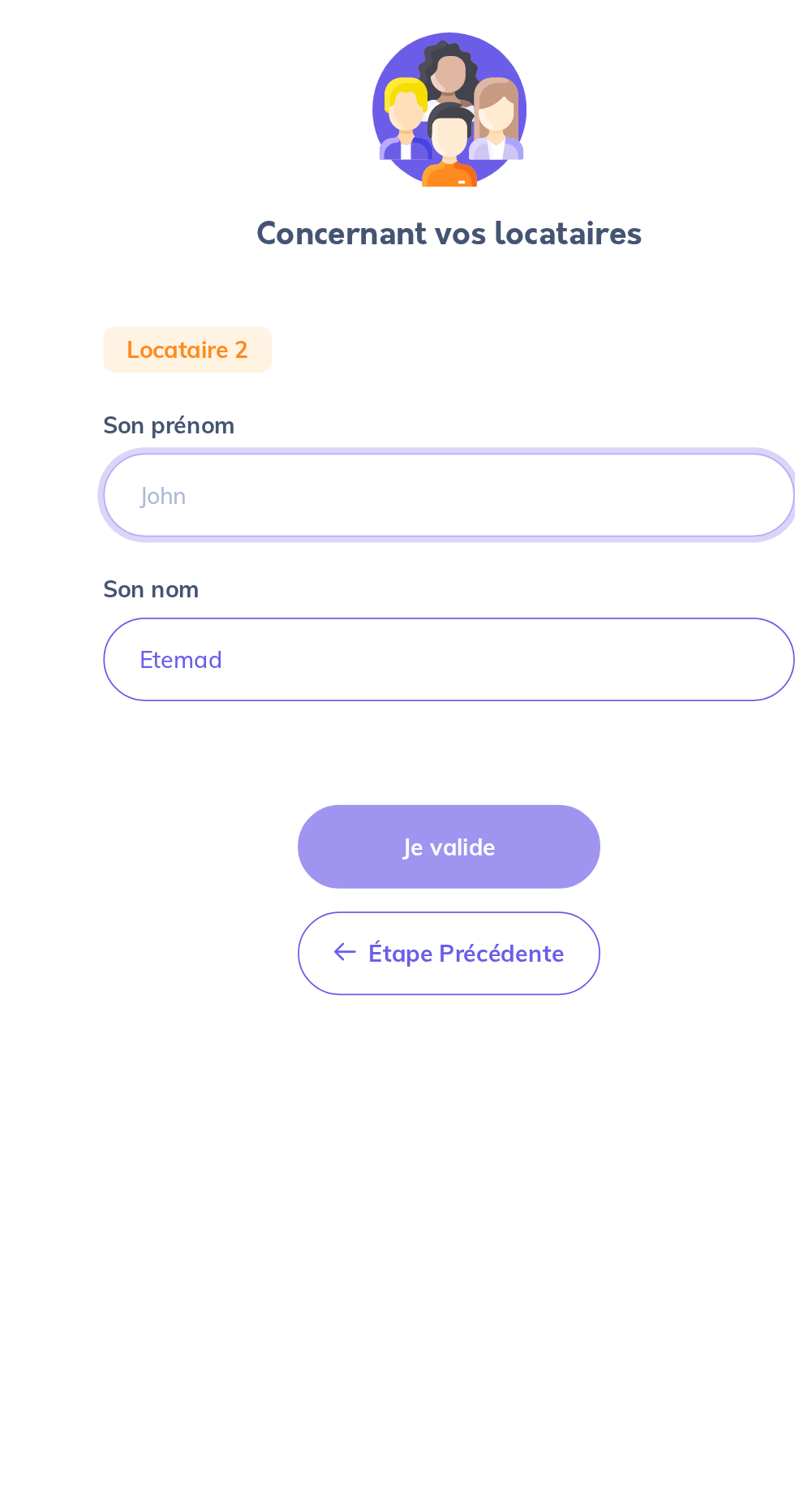
click at [298, 366] on input "Son prénom" at bounding box center [398, 358] width 390 height 47
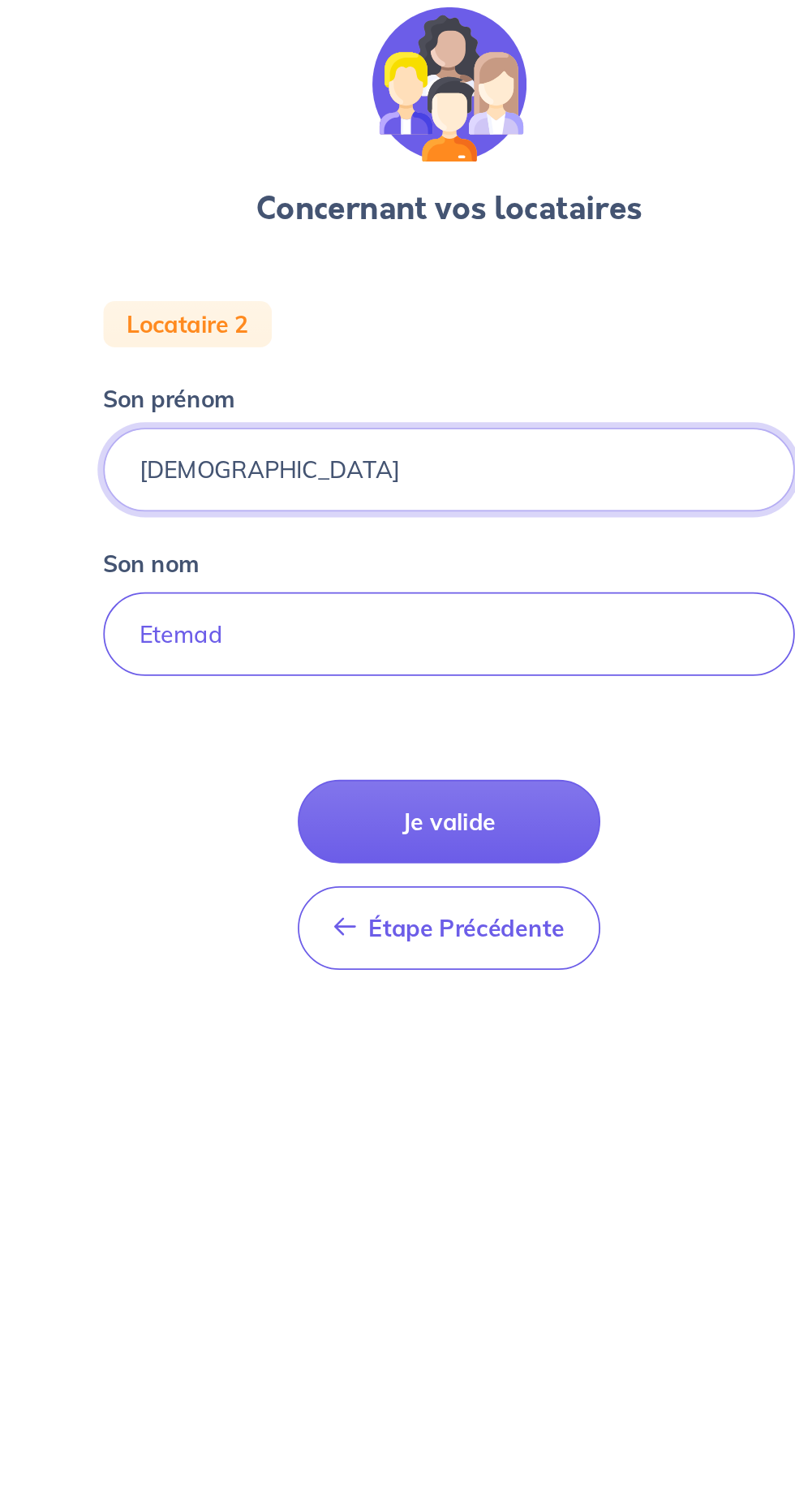
click at [225, 362] on input "Muhammad" at bounding box center [398, 358] width 390 height 47
click at [244, 357] on input "Muhammad" at bounding box center [398, 358] width 390 height 47
type input "Mohammad"
click at [439, 545] on button "Je valide" at bounding box center [398, 555] width 170 height 47
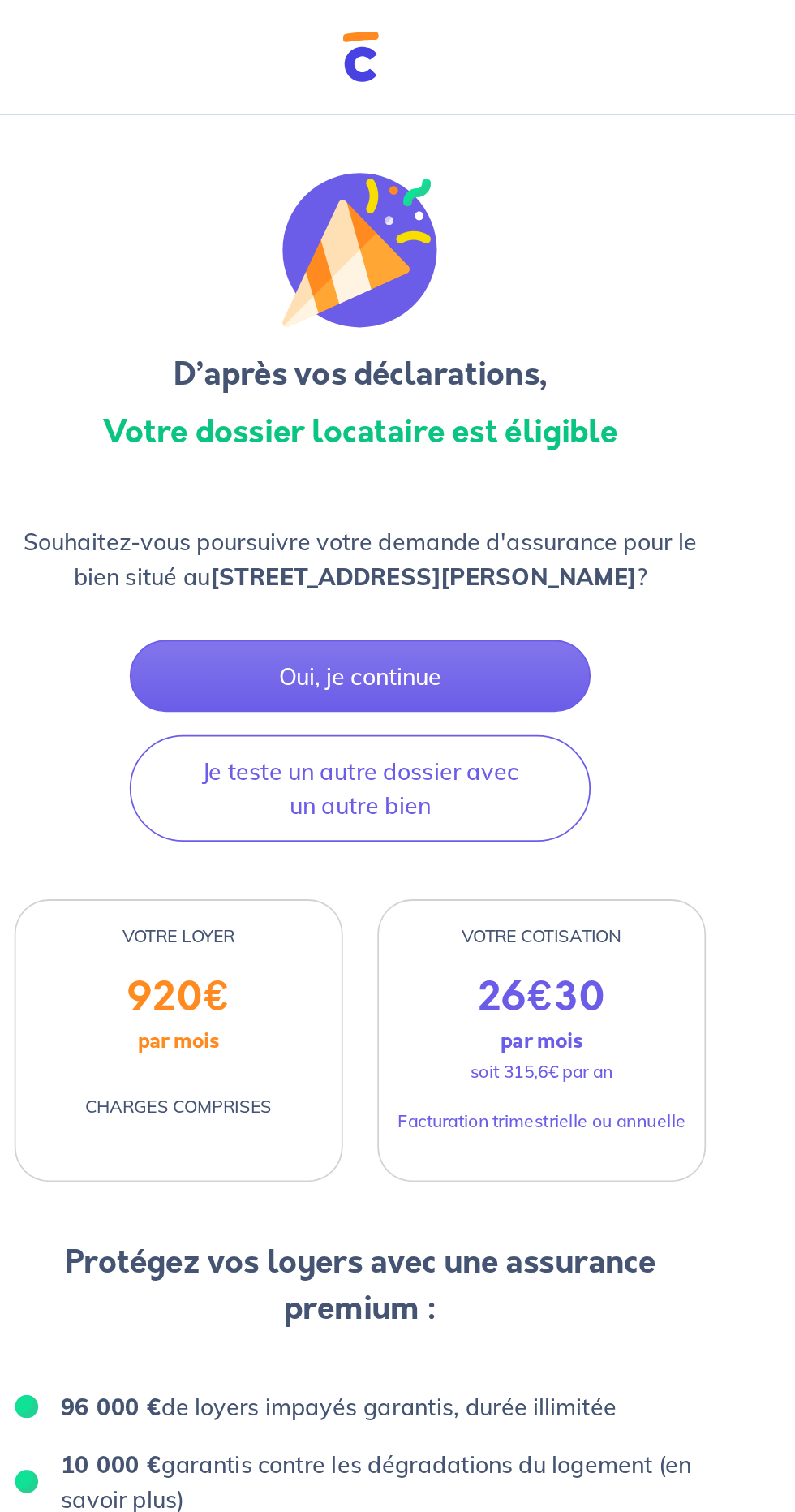
click at [483, 375] on button "Oui, je continue" at bounding box center [398, 381] width 260 height 41
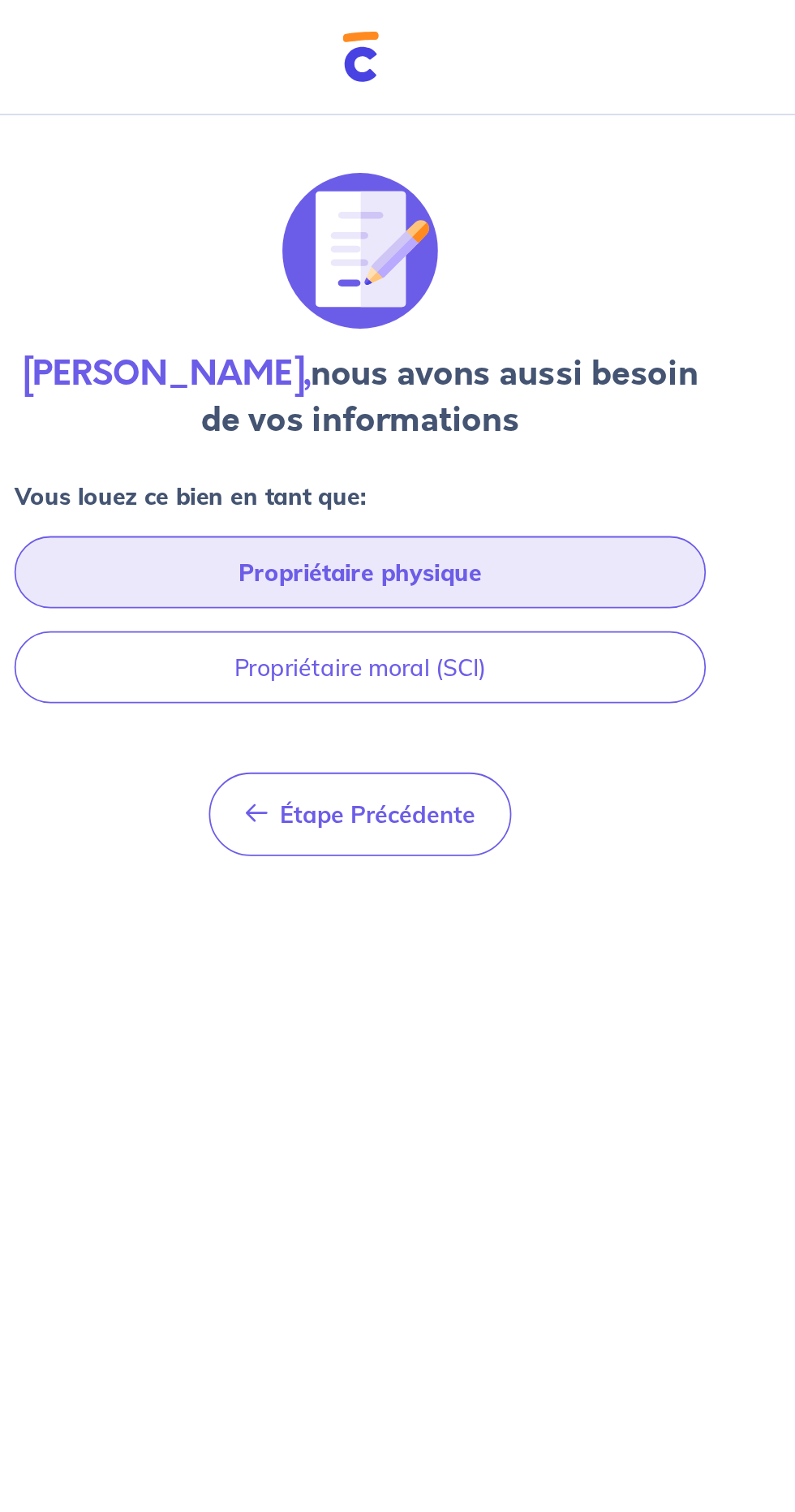
click at [524, 318] on button "Propriétaire physique" at bounding box center [398, 323] width 390 height 41
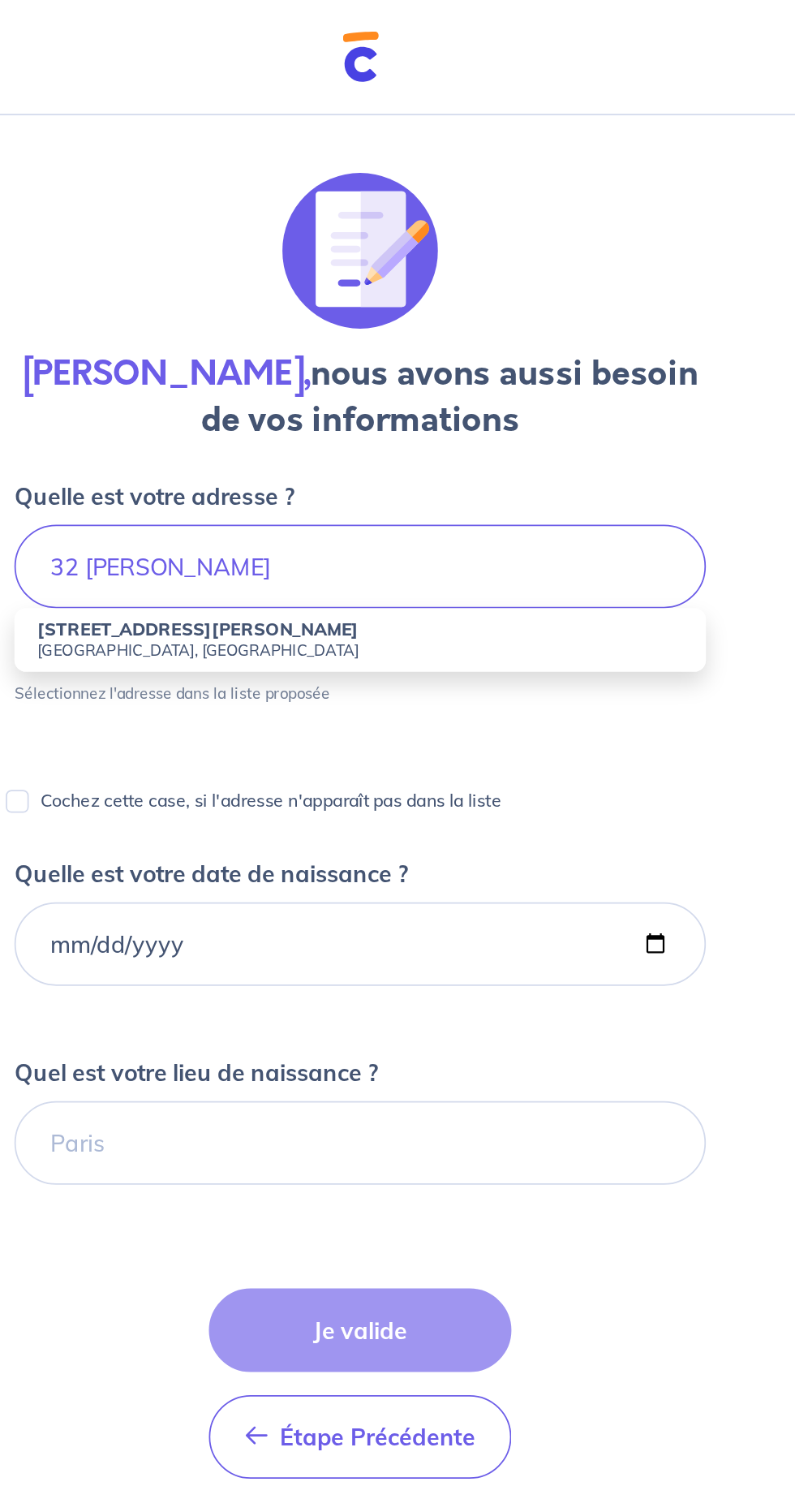
click at [232, 362] on small "Yerres, France" at bounding box center [398, 365] width 363 height 11
type input "32 Rue Marceau Balliot, Yerres, France"
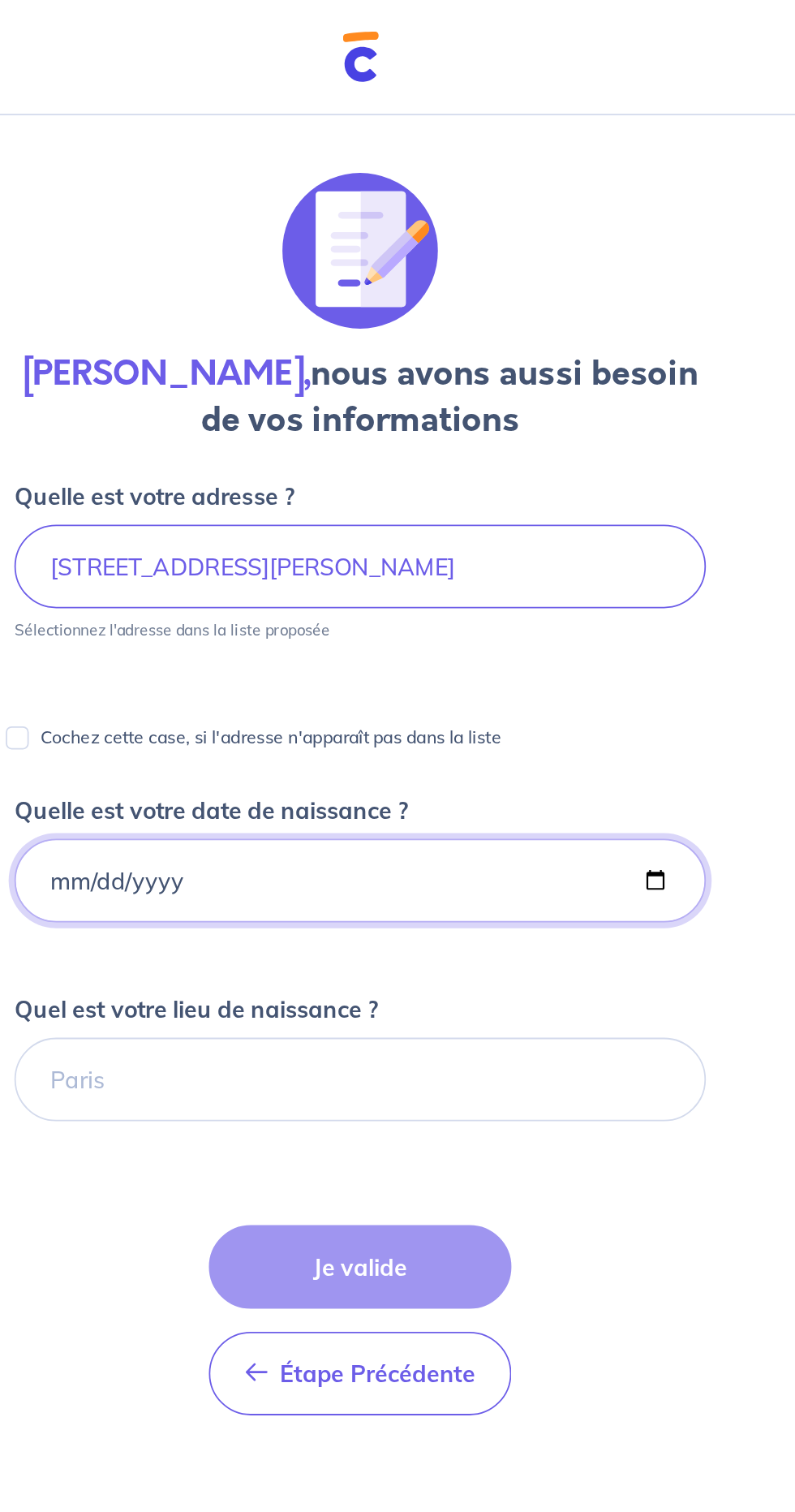
click at [246, 498] on input "Quelle est votre date de naissance ?" at bounding box center [398, 495] width 390 height 47
type input "1985-07-30"
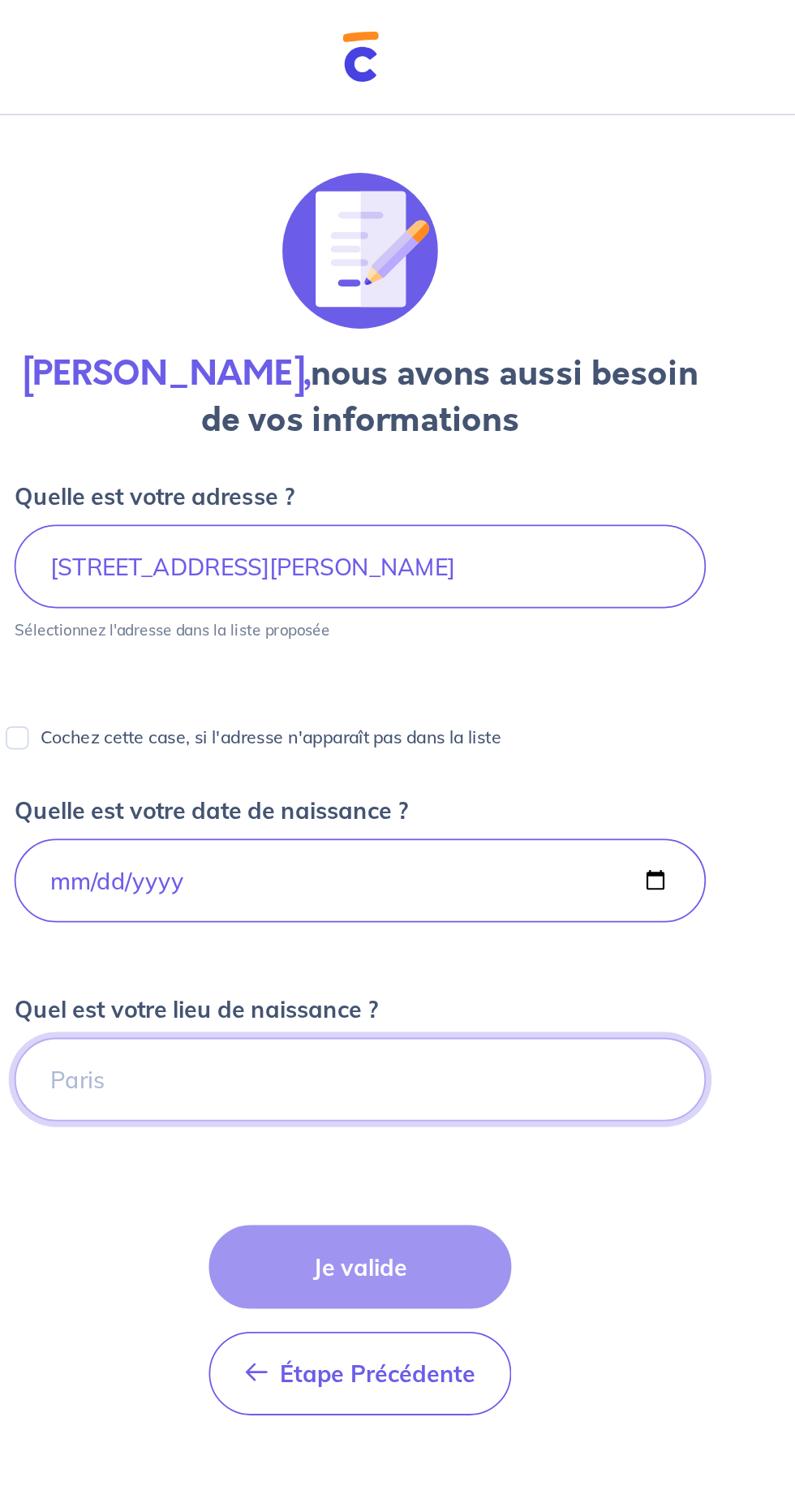
click at [472, 602] on input "Quel est votre lieu de naissance ?" at bounding box center [398, 607] width 390 height 47
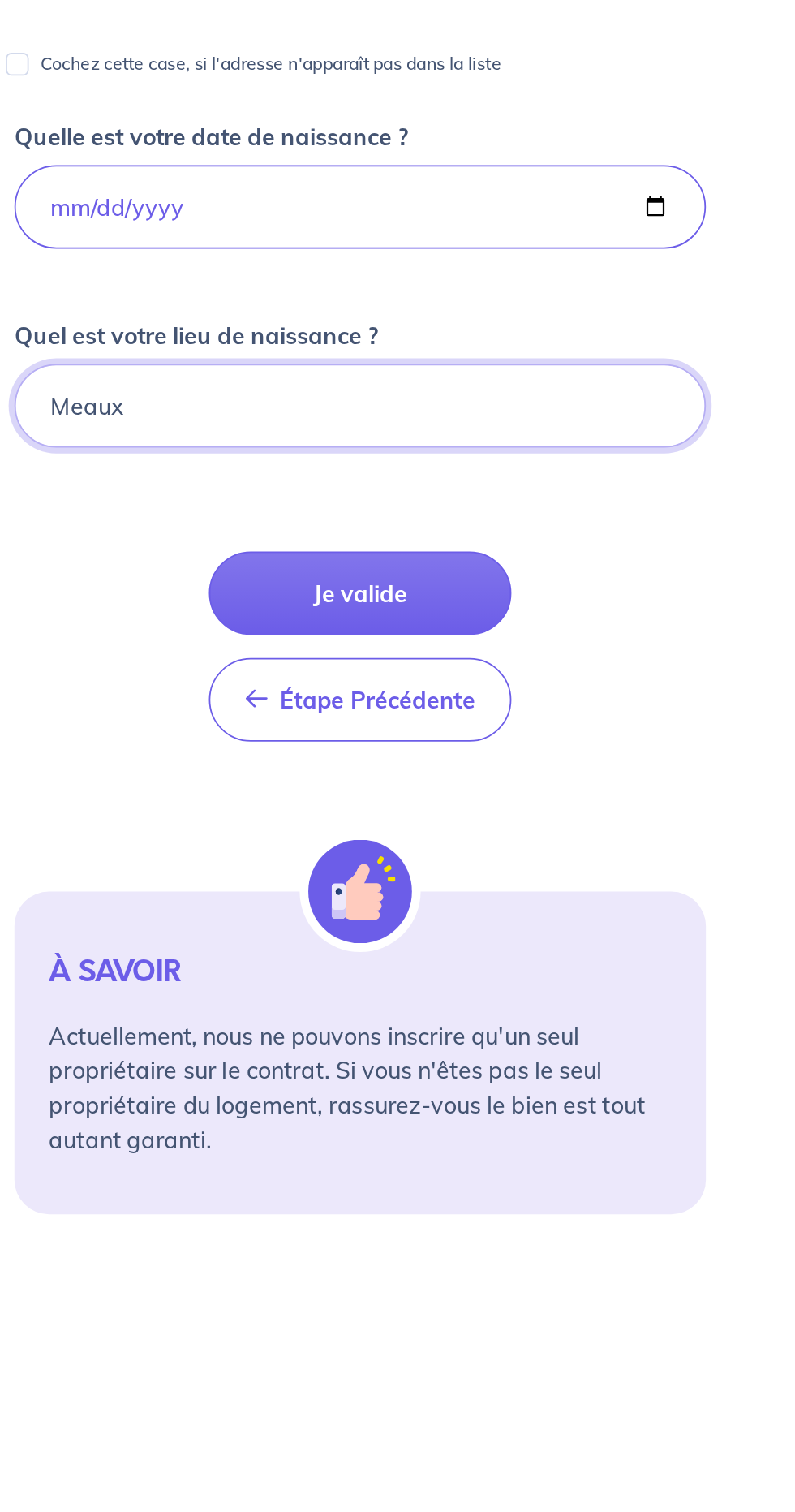
type input "Meaux"
click at [365, 705] on button "Je valide" at bounding box center [398, 713] width 170 height 47
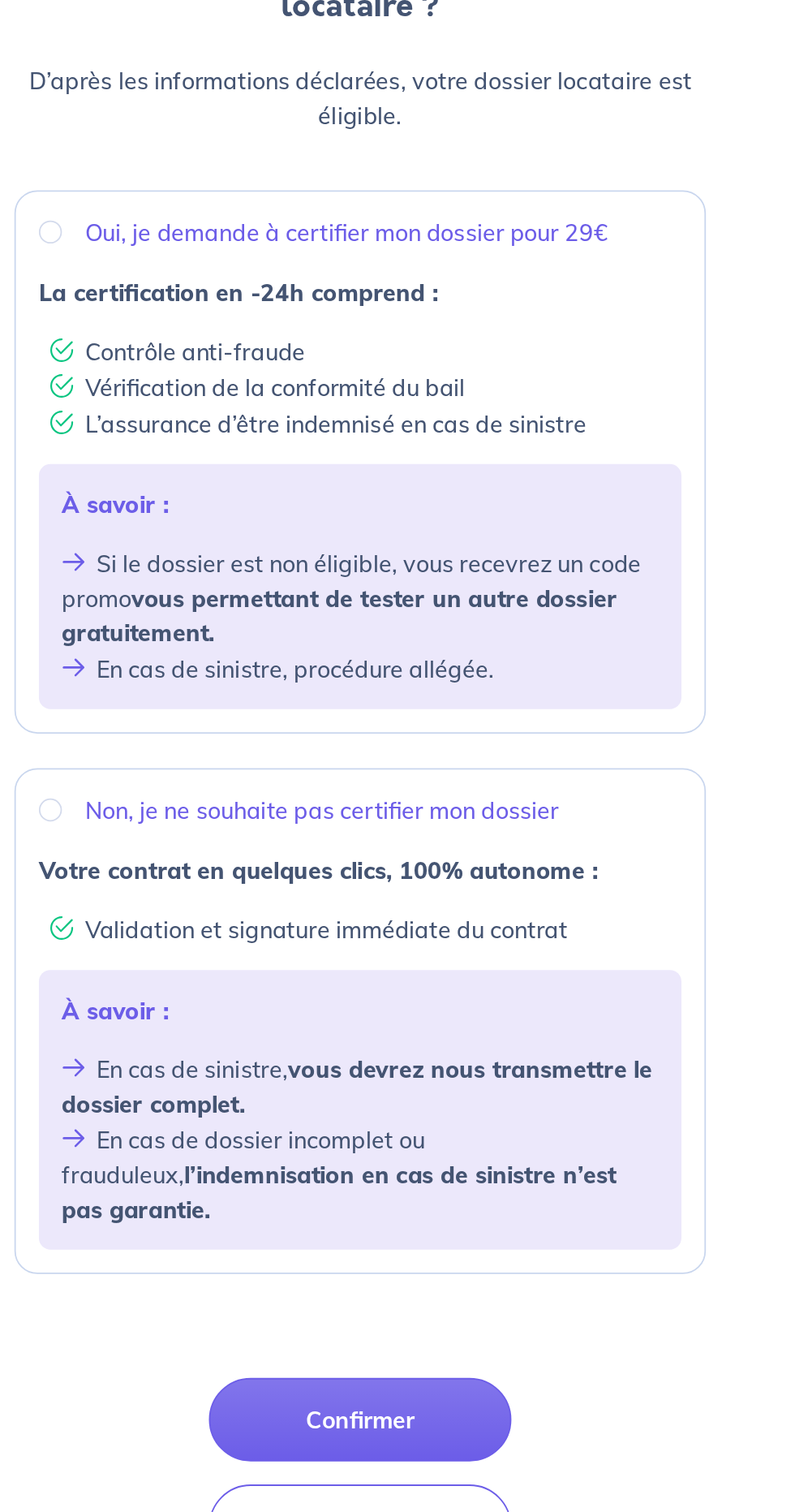
click at [226, 719] on div "Non, je ne souhaite pas certifier mon dossier Votre contrat en quelques clics, …" at bounding box center [398, 822] width 390 height 285
radio input "true"
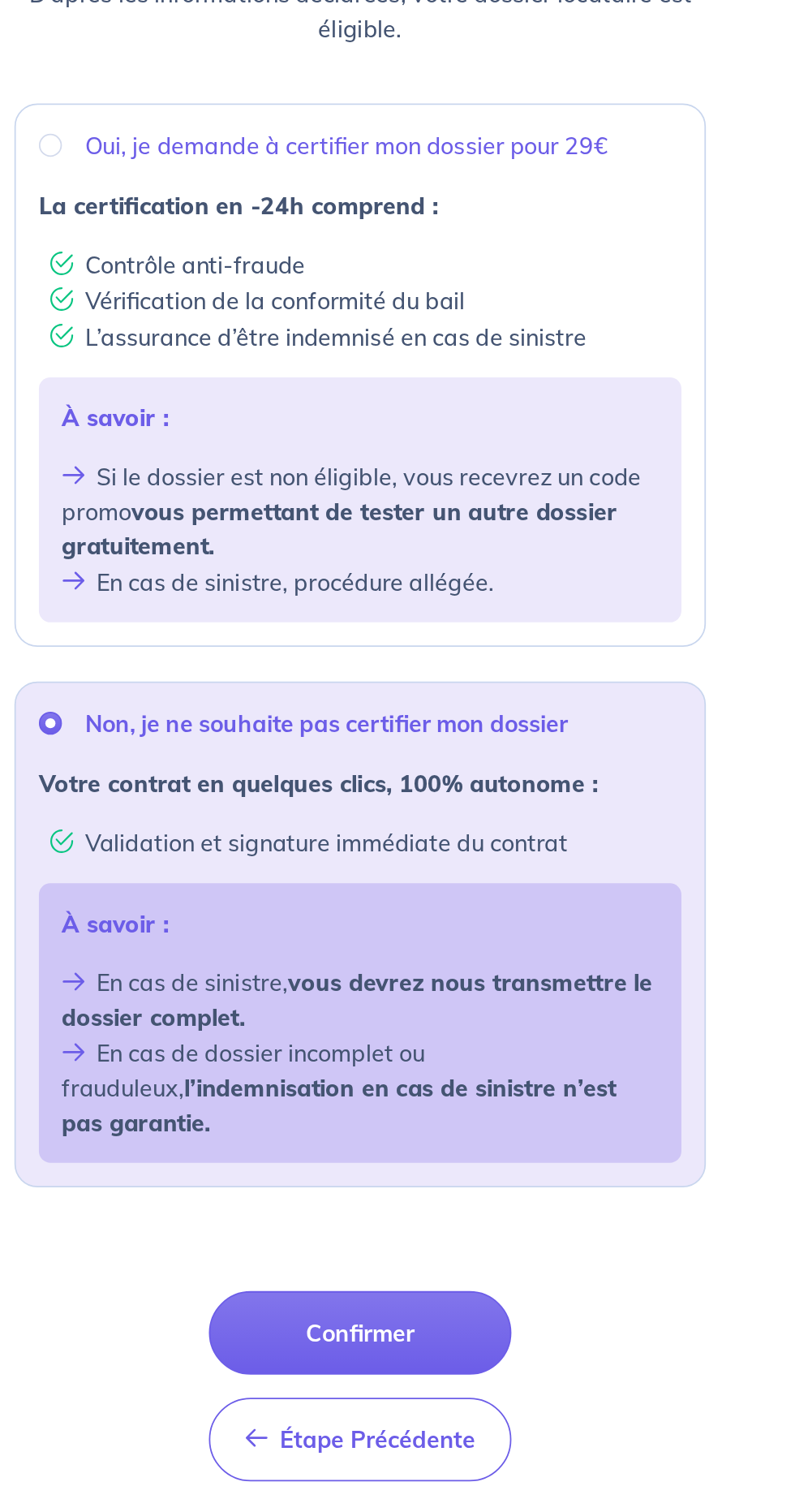
click at [411, 1022] on button "Confirmer" at bounding box center [398, 1045] width 170 height 47
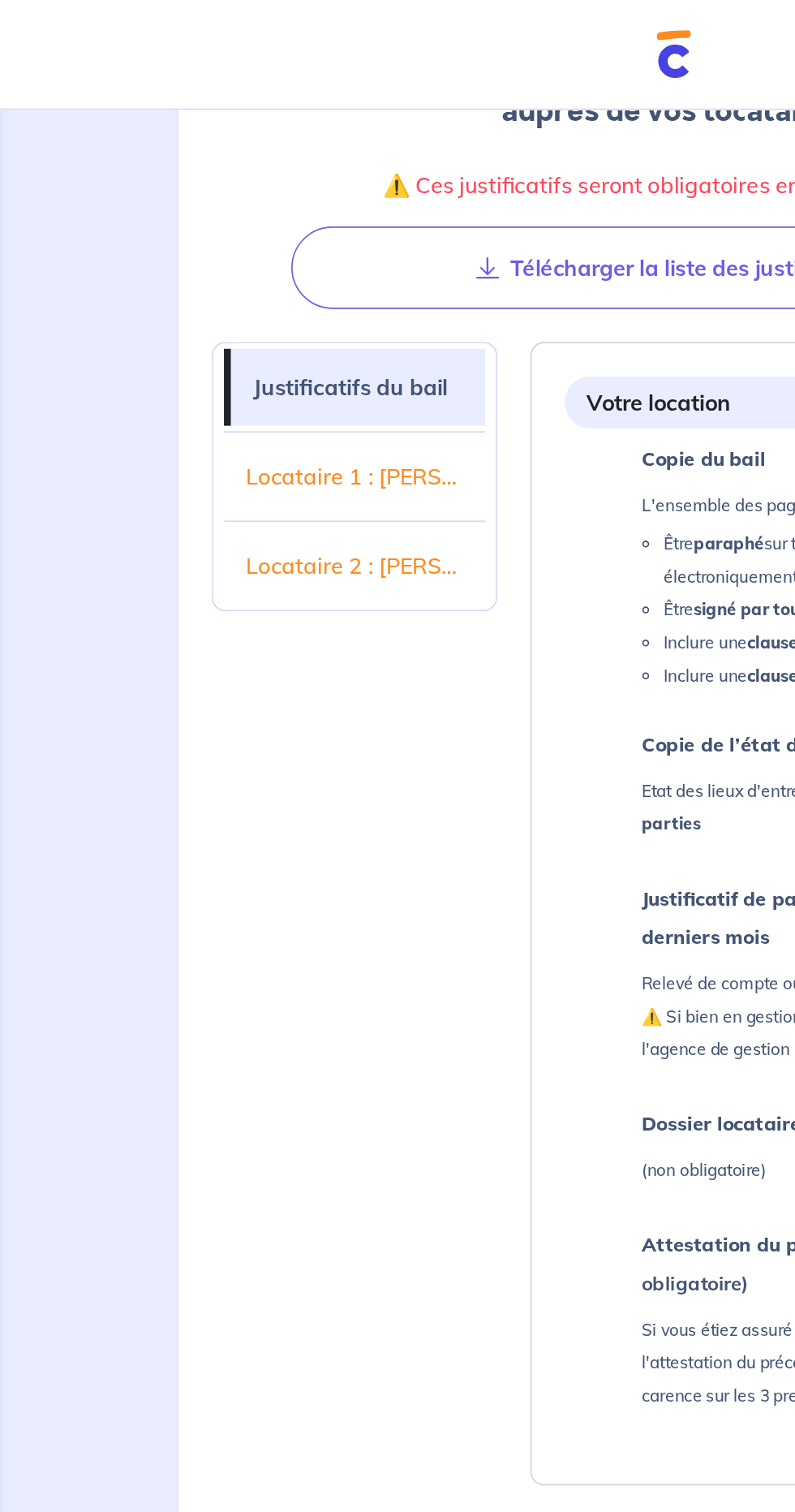
scroll to position [209, 0]
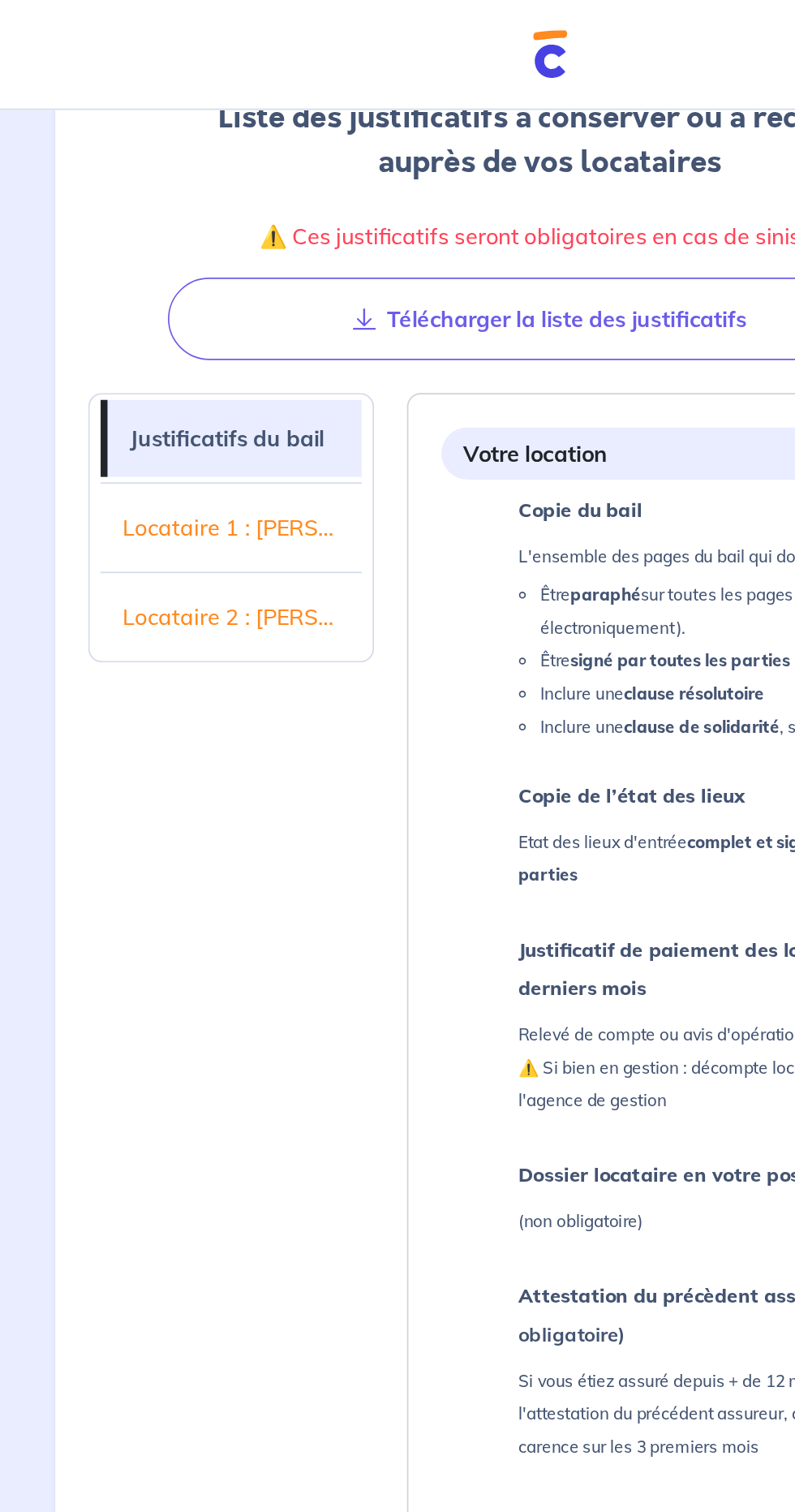
click at [164, 322] on link "Locataire 1 : Laleh Rahimi" at bounding box center [209, 311] width 154 height 45
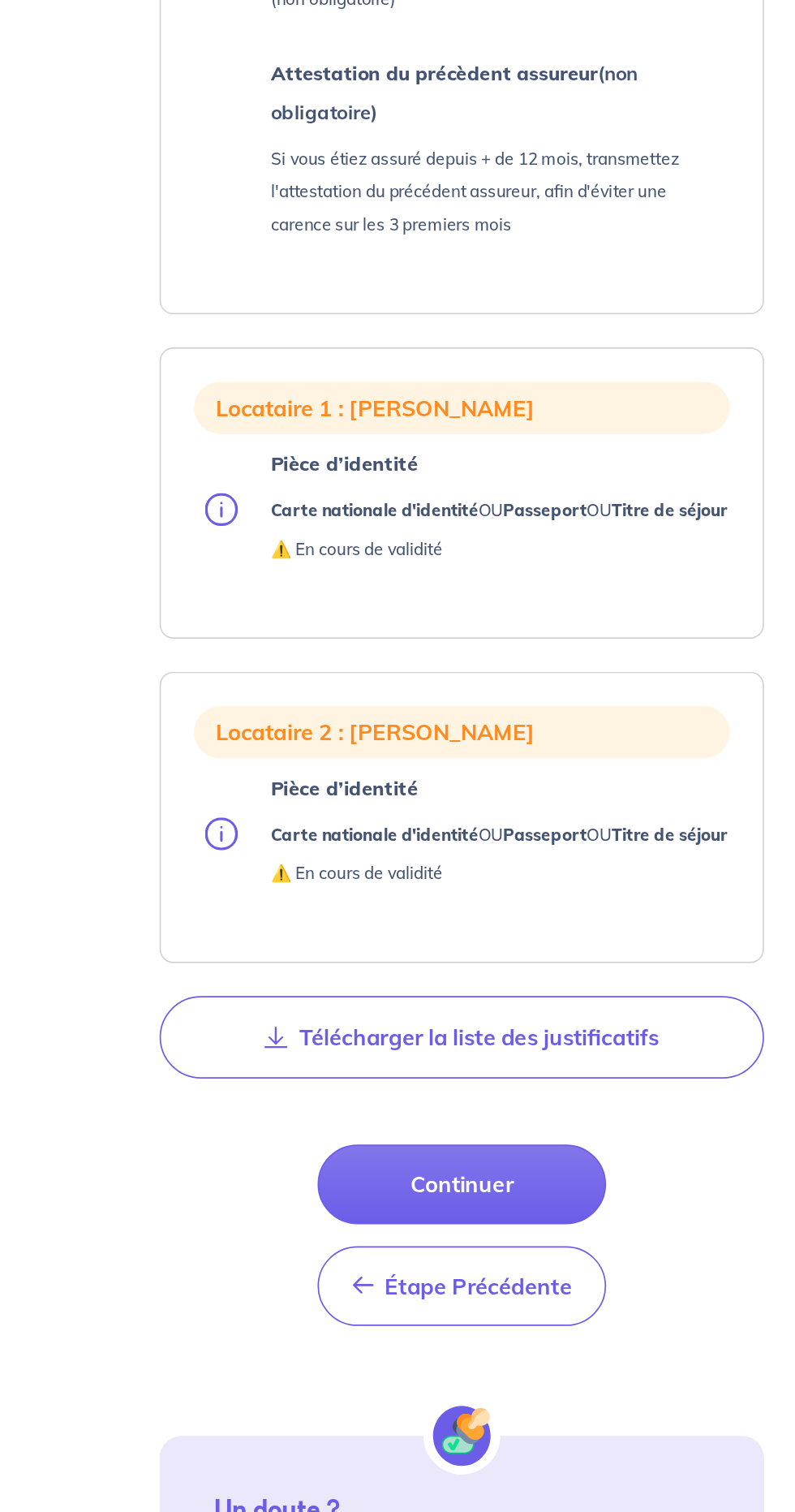
scroll to position [396, 0]
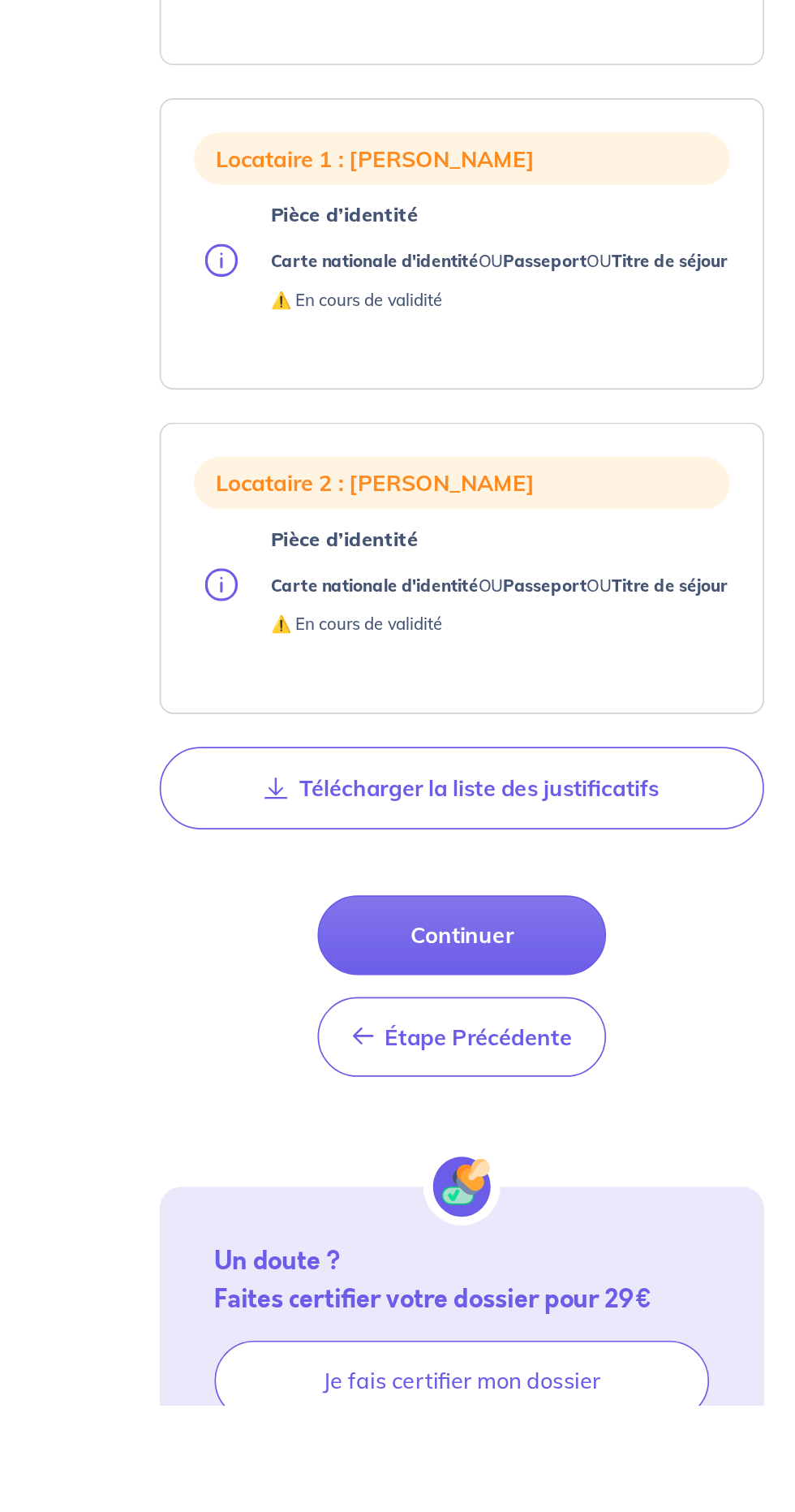
click at [544, 1258] on button "Continuer" at bounding box center [492, 1234] width 170 height 47
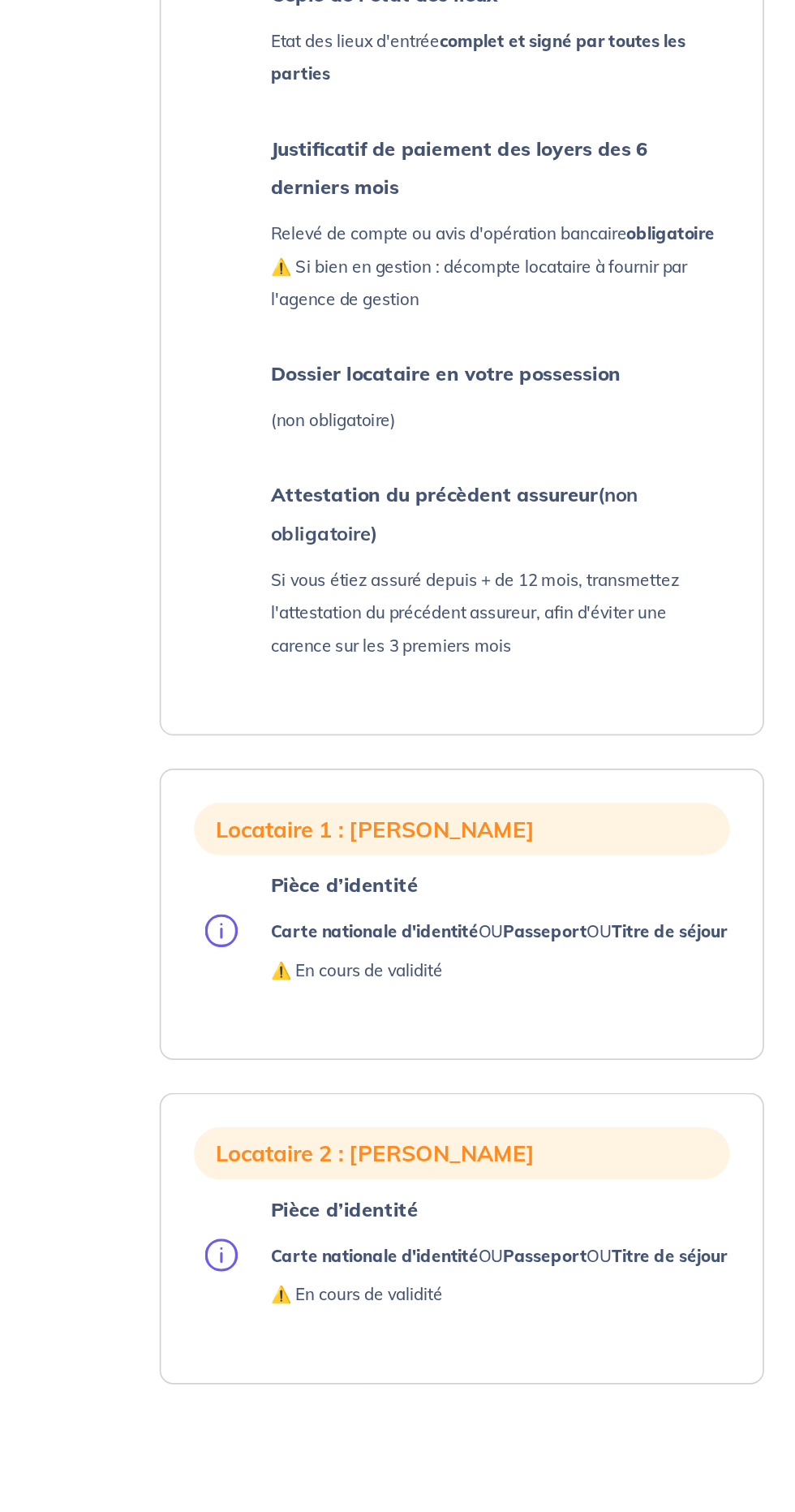
select select "FR"
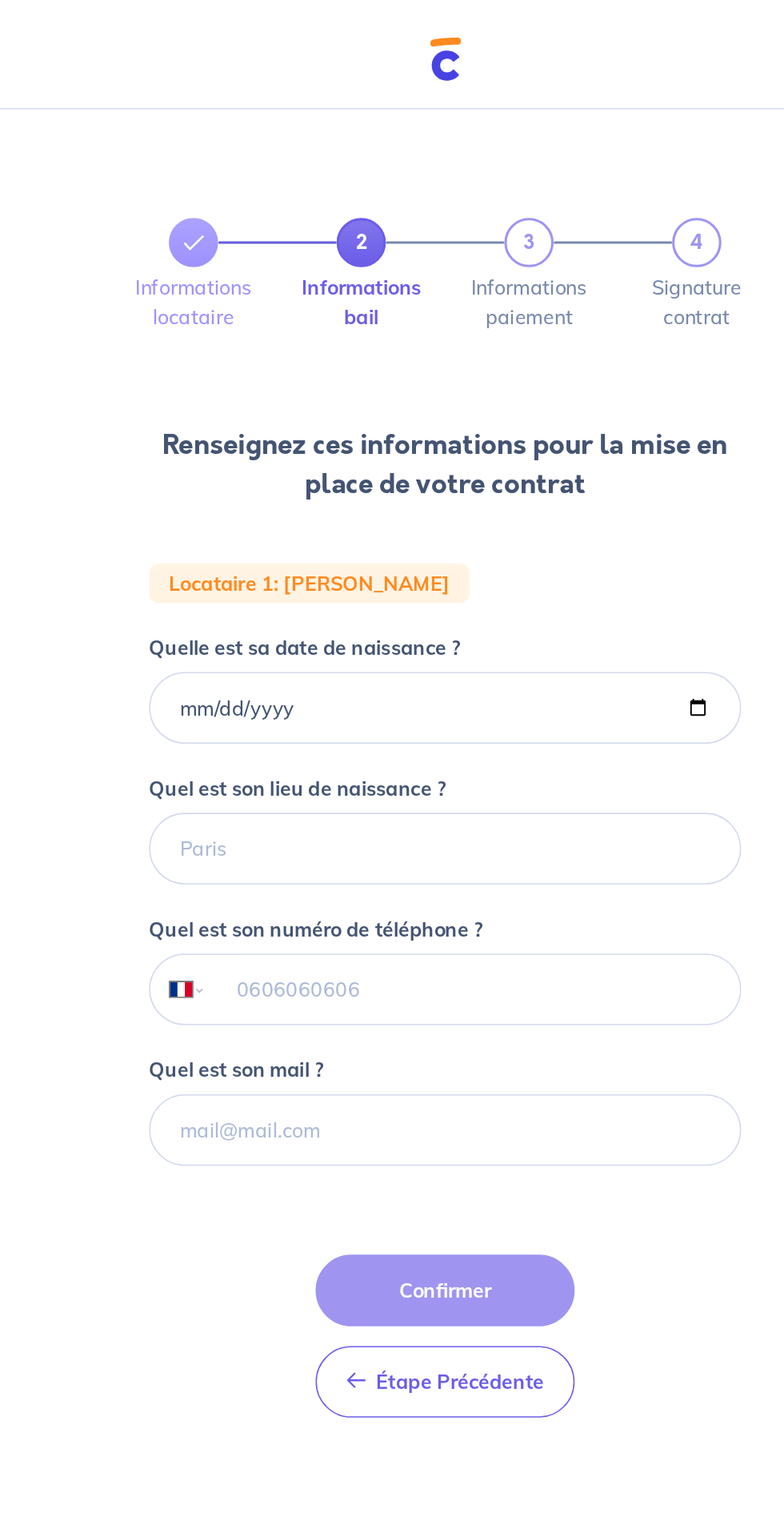
scroll to position [37, 0]
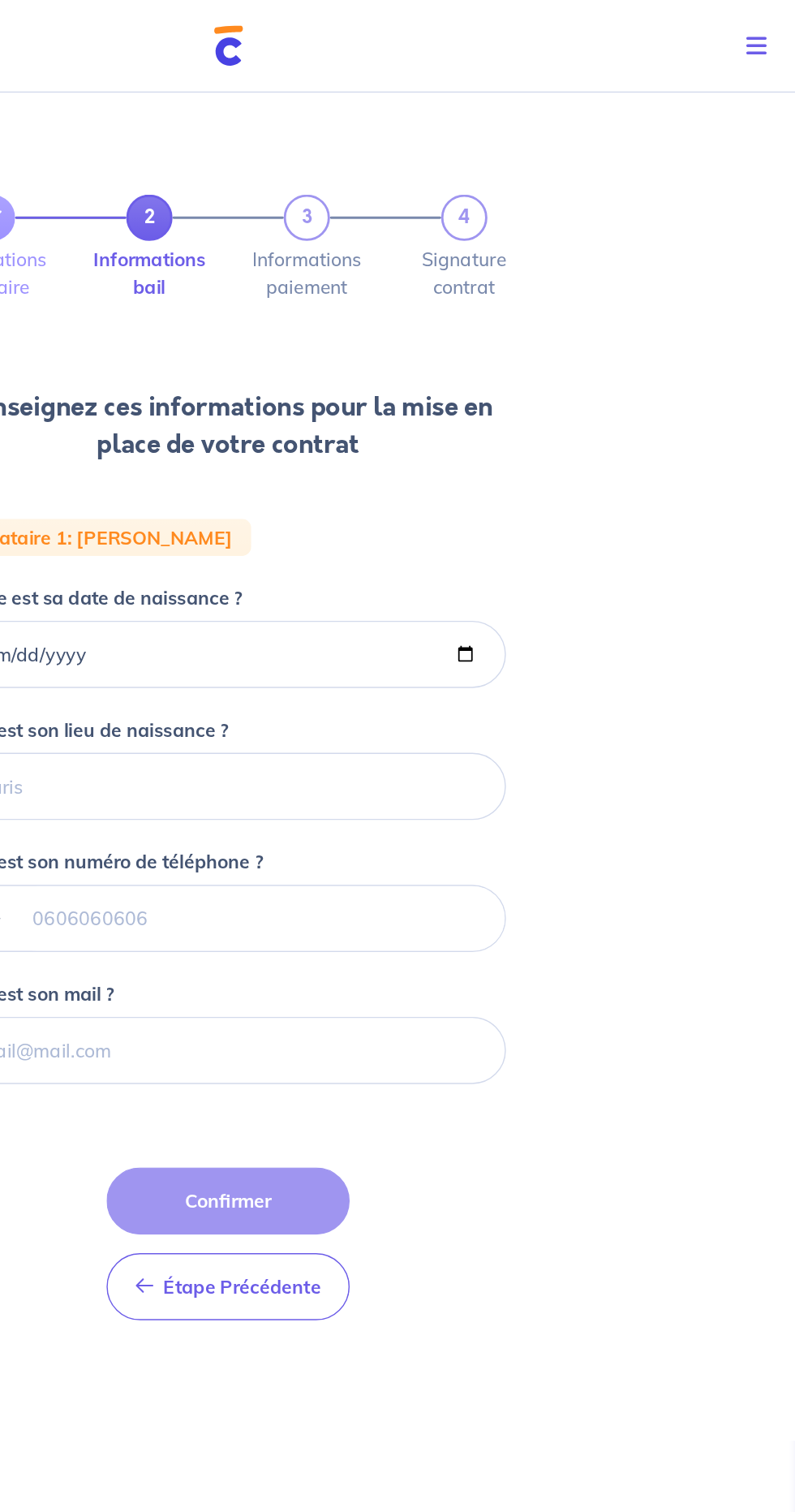
click at [459, 136] on div "2 3 4" at bounding box center [398, 152] width 363 height 32
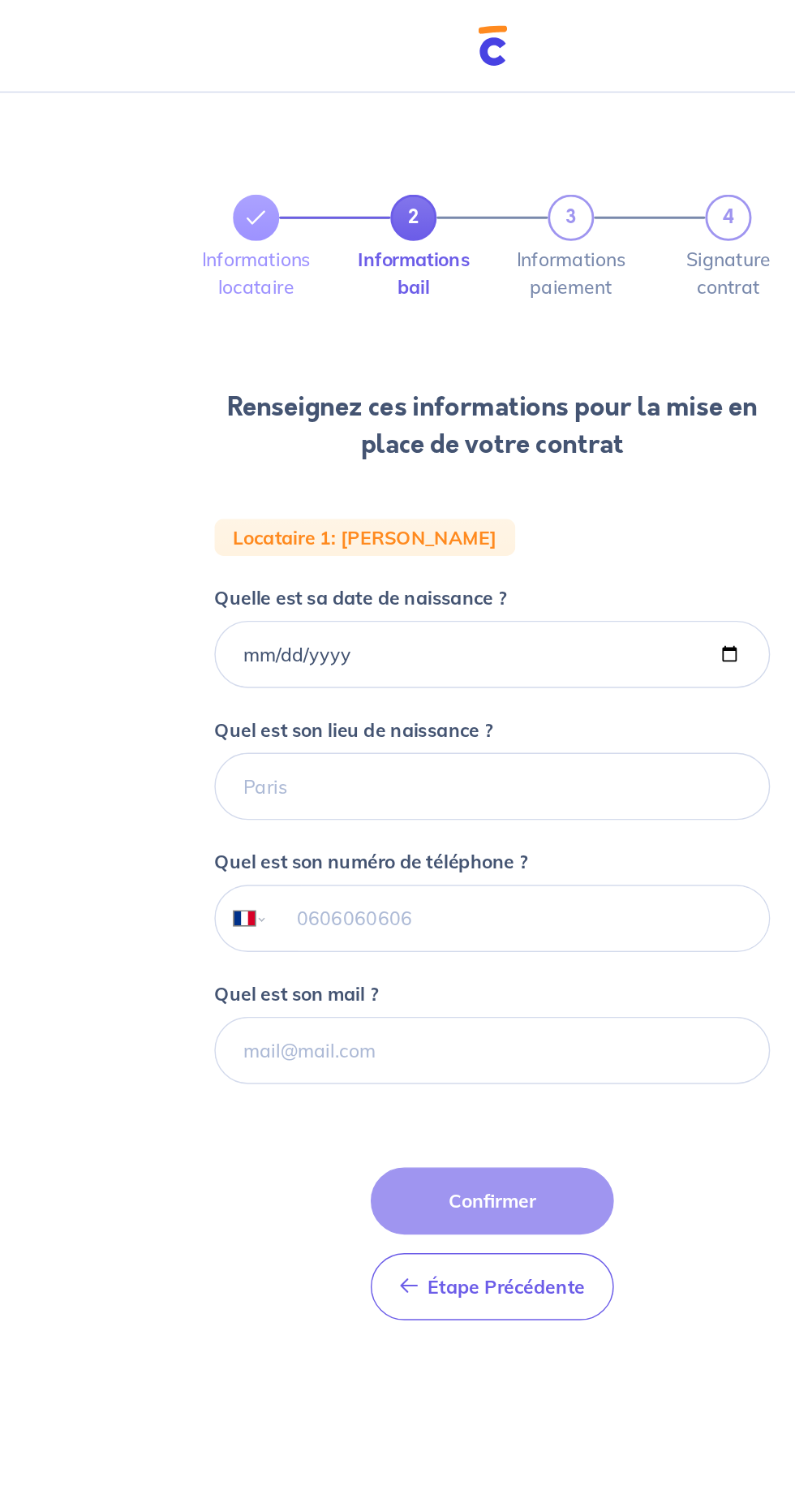
click at [424, 818] on div "Étape Précédente Précédent Confirmer Confirmer" at bounding box center [398, 872] width 170 height 107
